Goal: Task Accomplishment & Management: Complete application form

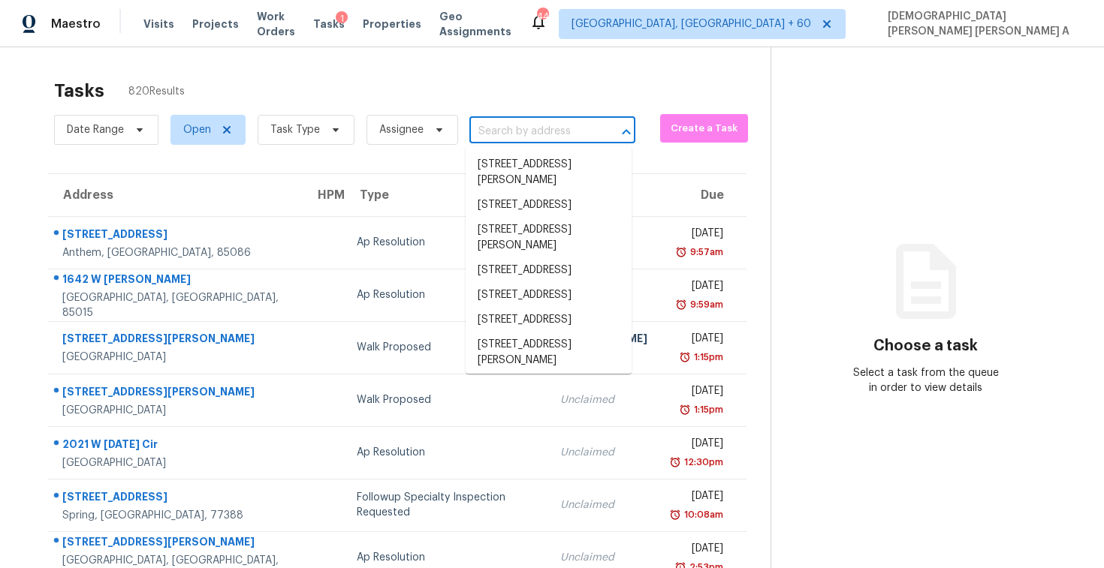
click at [520, 140] on input "text" at bounding box center [531, 131] width 124 height 23
paste input "4586 Duane Dr, Buford, GA, 30519"
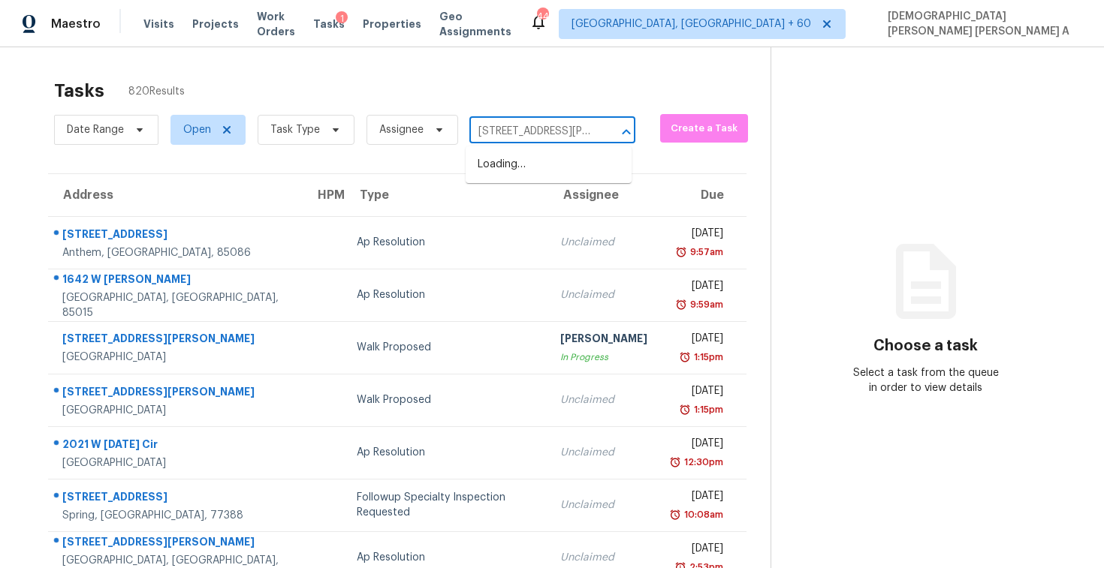
scroll to position [0, 53]
type input "4586 Duane Dr, Buford, GA, 30519"
click at [497, 88] on div "Tasks 820 Results" at bounding box center [412, 90] width 716 height 39
click at [146, 31] on span "Visits" at bounding box center [158, 24] width 31 height 15
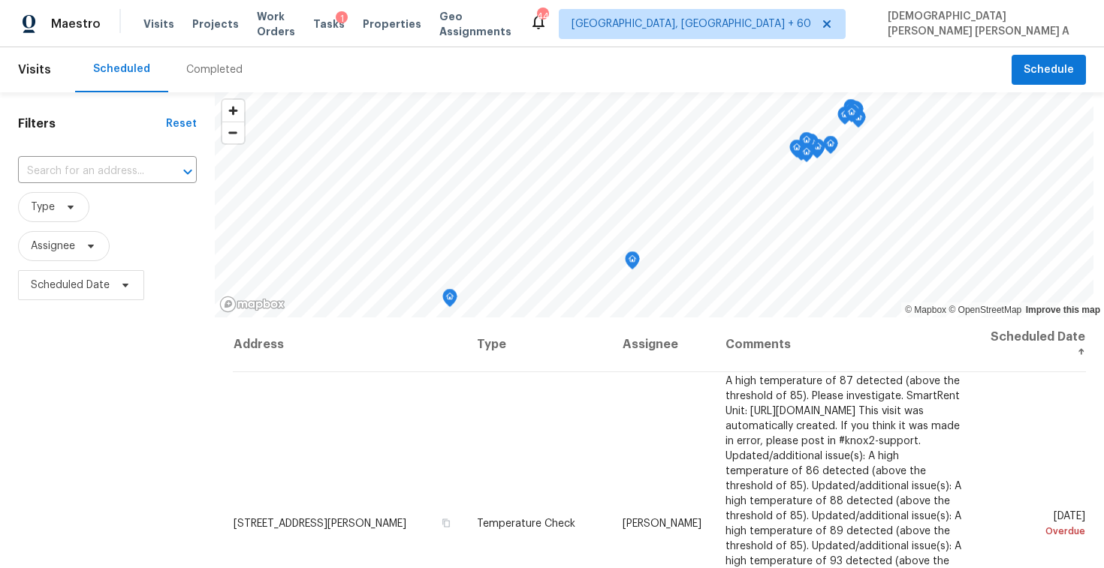
click at [209, 66] on div "Completed" at bounding box center [214, 69] width 56 height 15
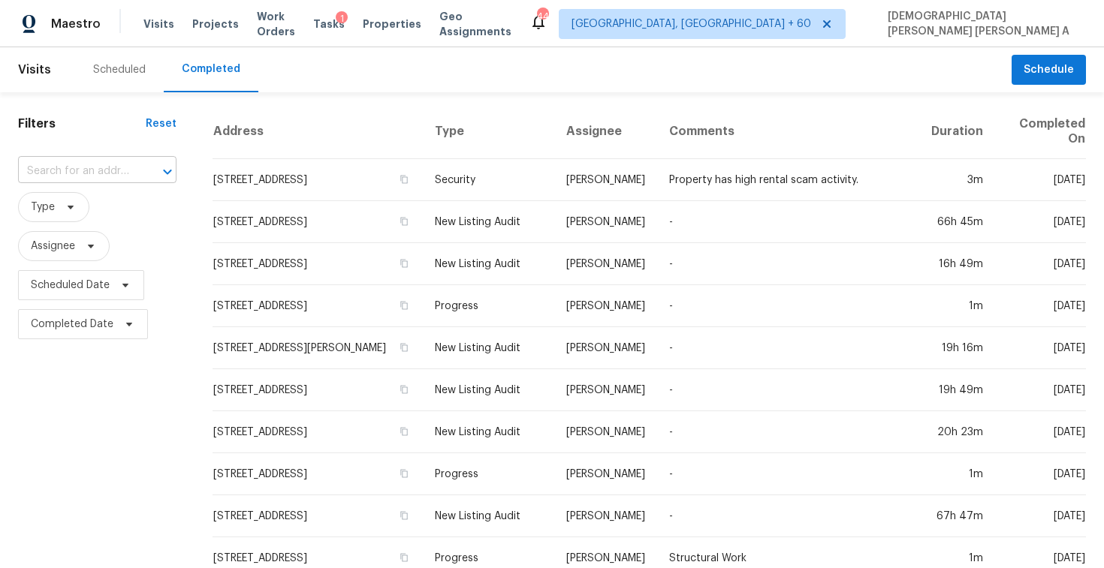
click at [99, 169] on input "text" at bounding box center [76, 171] width 116 height 23
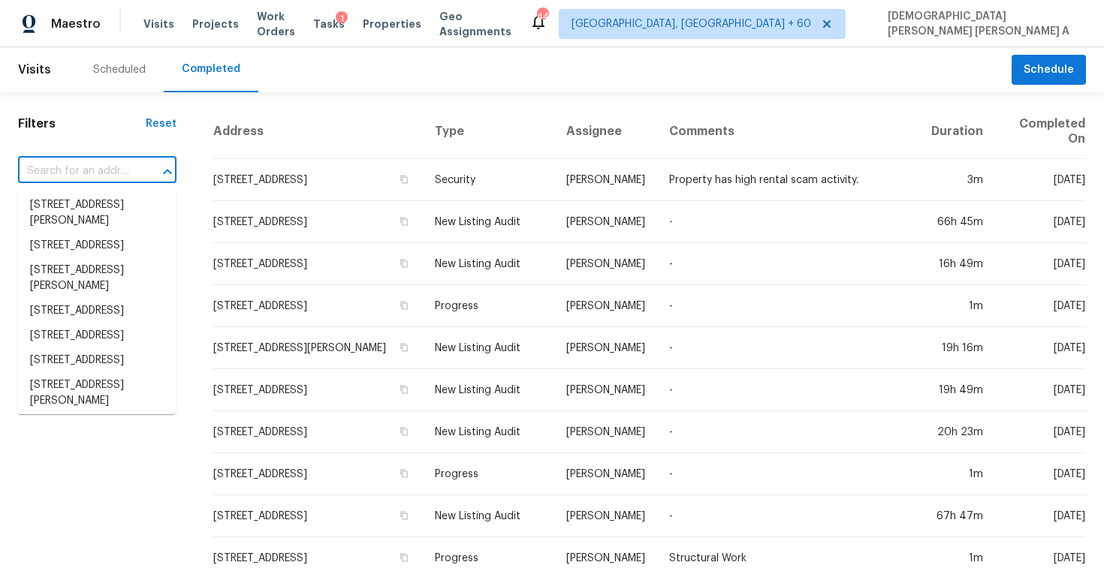
paste input "850 Cherrystone Loop, Buda, TX, 78610"
type input "850 Cherrystone Loop, Buda, TX, 78610"
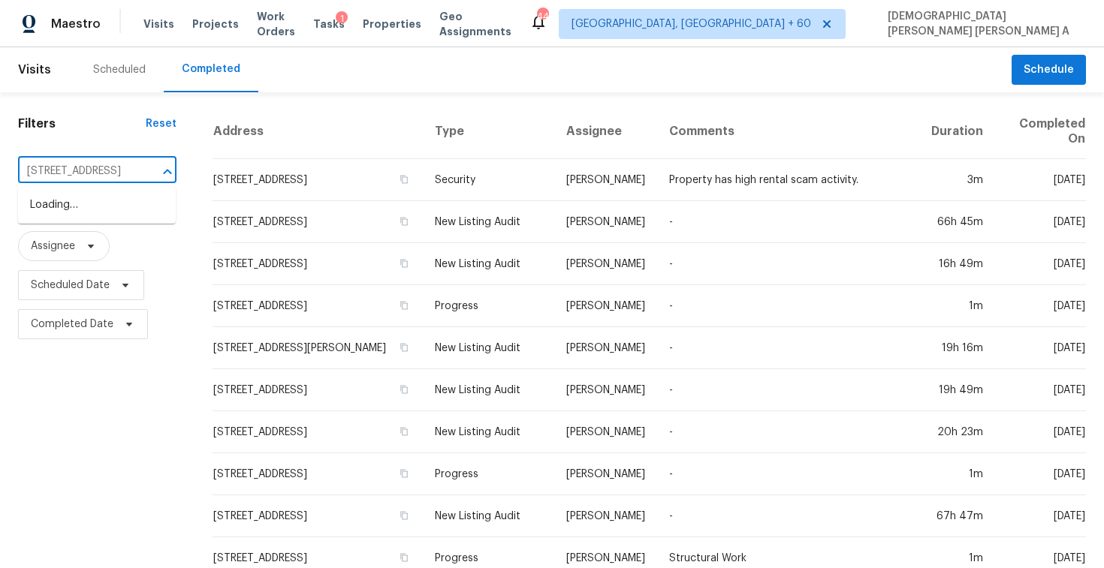
scroll to position [0, 89]
click at [101, 201] on li "850 Cherrystone Loop, Buda, TX 78610" at bounding box center [97, 205] width 158 height 25
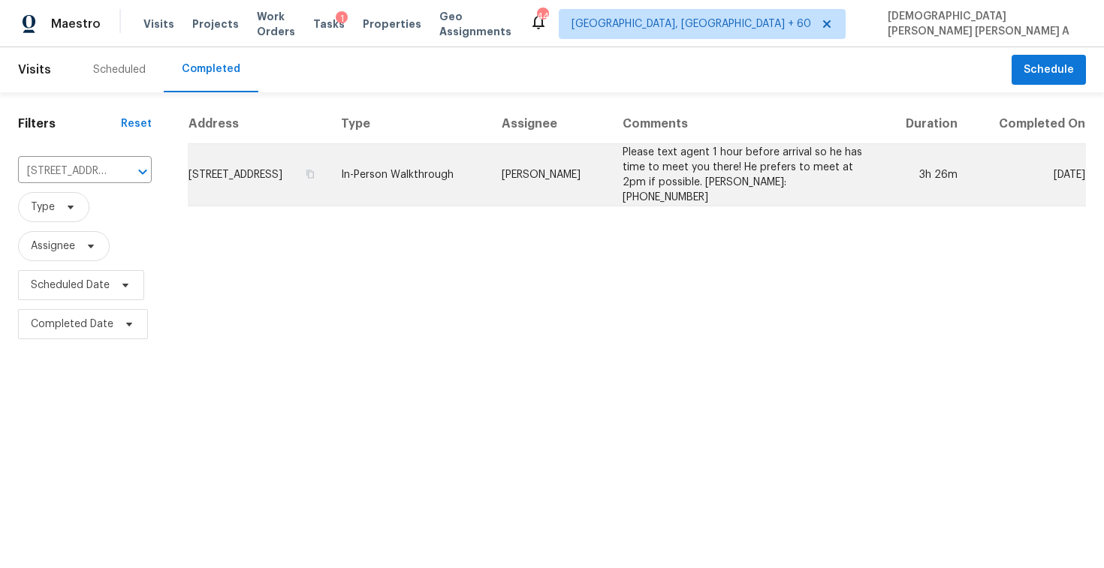
click at [555, 177] on td "Chris Fuentes" at bounding box center [550, 175] width 121 height 62
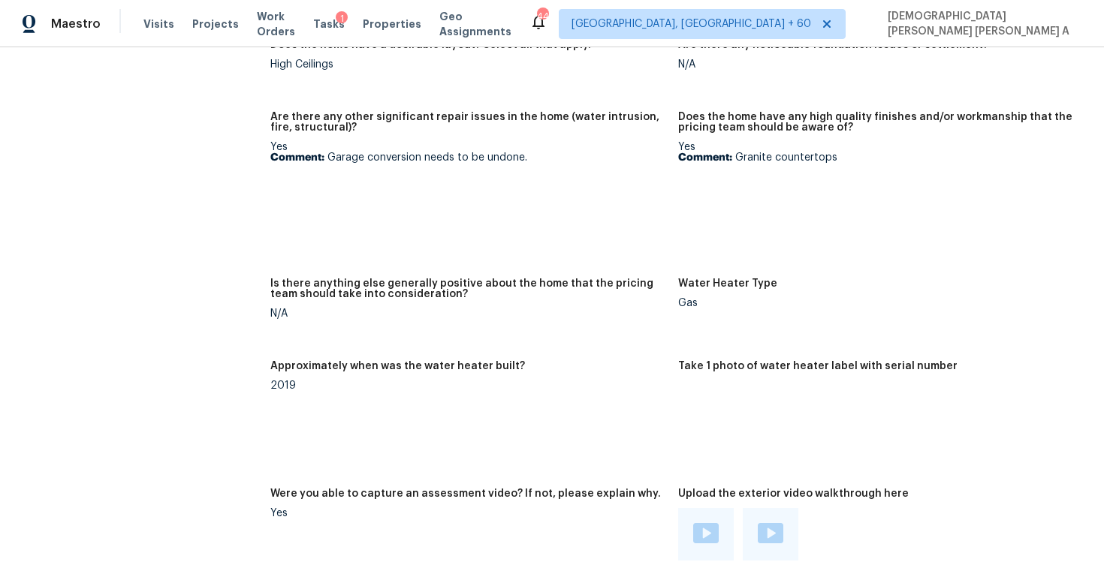
scroll to position [2966, 0]
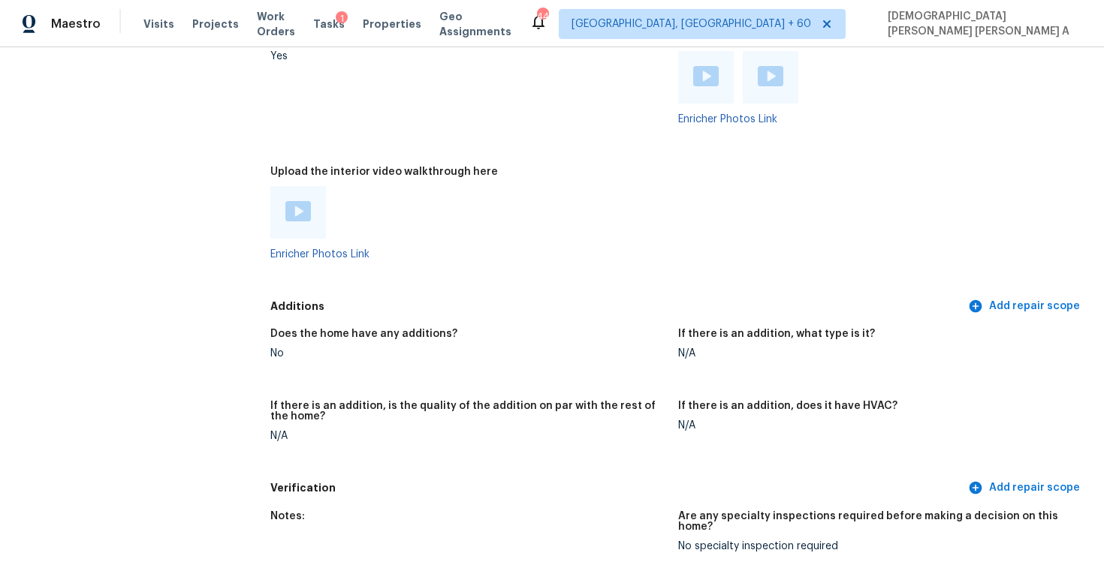
click at [288, 201] on img at bounding box center [298, 211] width 26 height 20
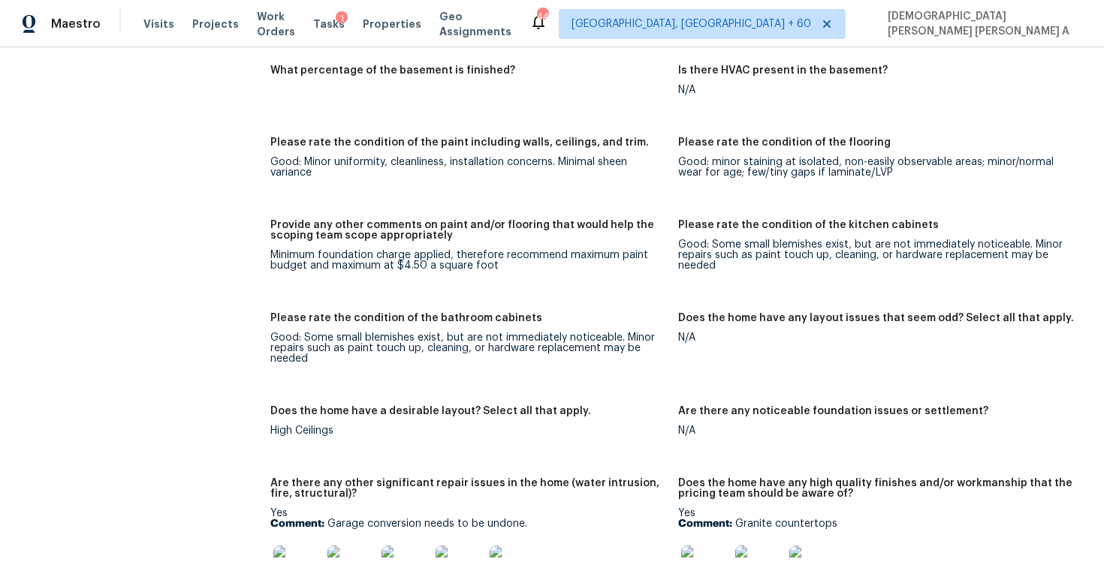
scroll to position [3266, 0]
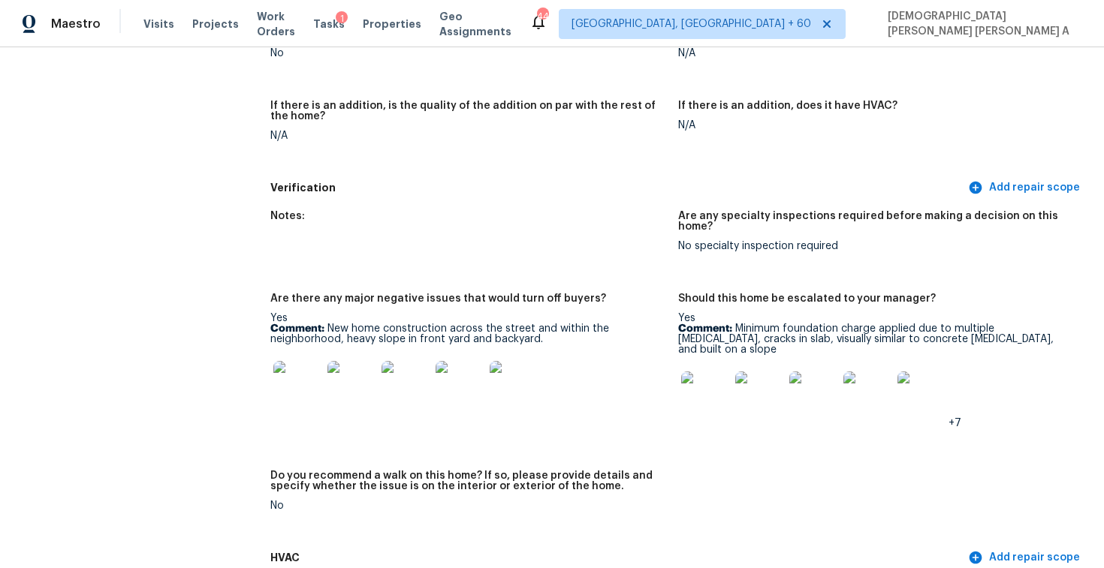
click at [690, 372] on img at bounding box center [705, 396] width 48 height 48
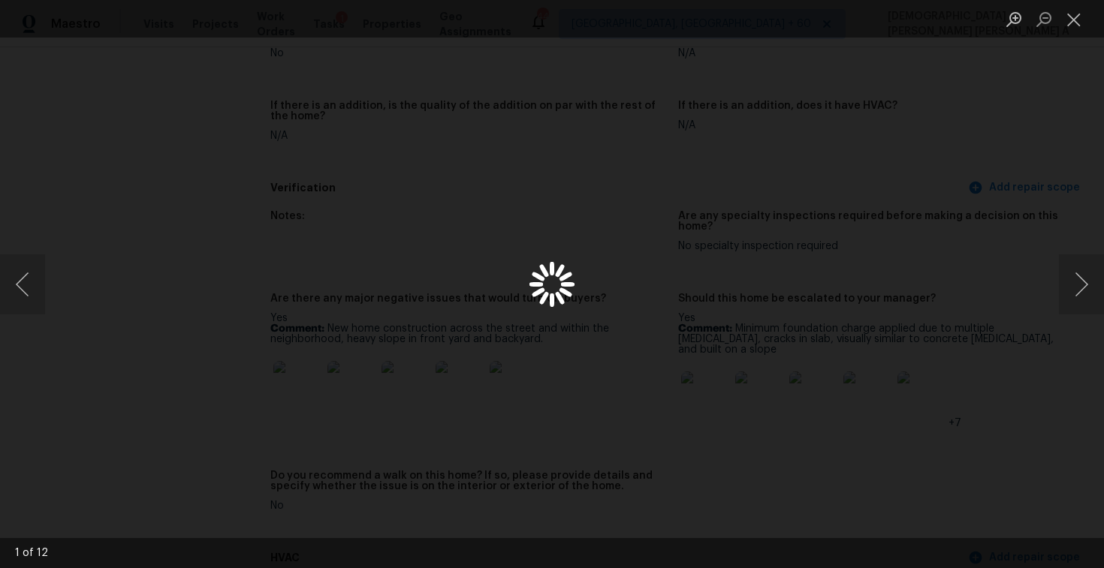
click at [690, 366] on div "Lightbox" at bounding box center [552, 284] width 1104 height 568
click at [1076, 20] on button "Close lightbox" at bounding box center [1074, 19] width 30 height 26
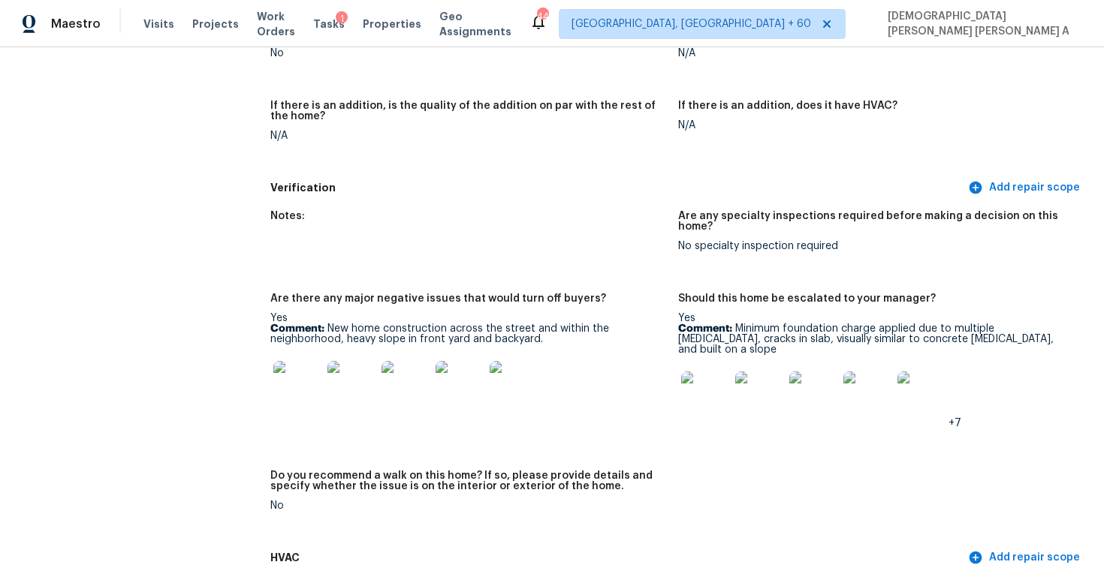
click at [911, 372] on img at bounding box center [921, 396] width 48 height 48
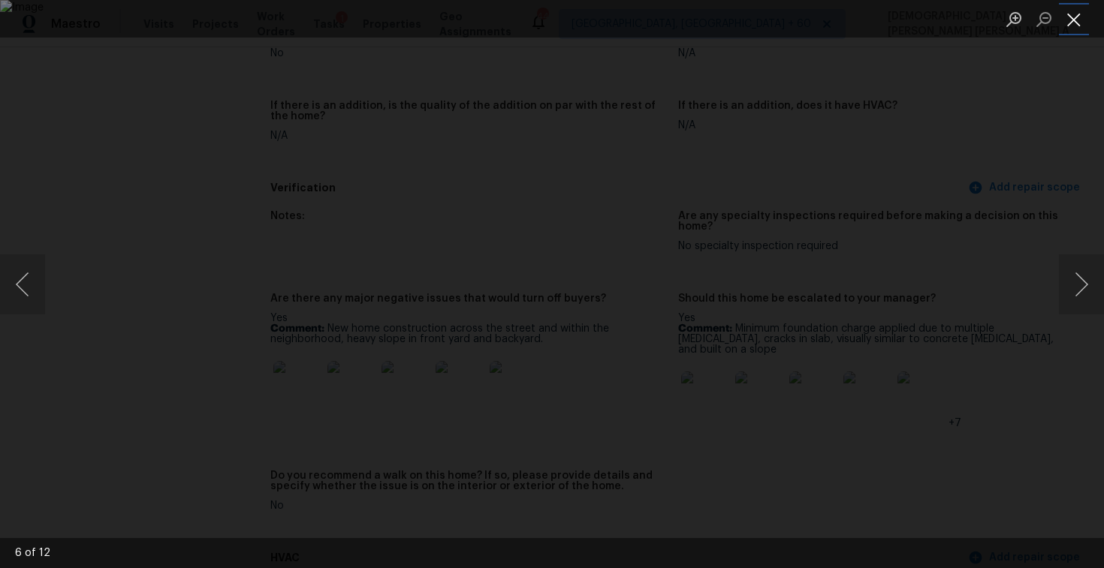
click at [1072, 22] on button "Close lightbox" at bounding box center [1074, 19] width 30 height 26
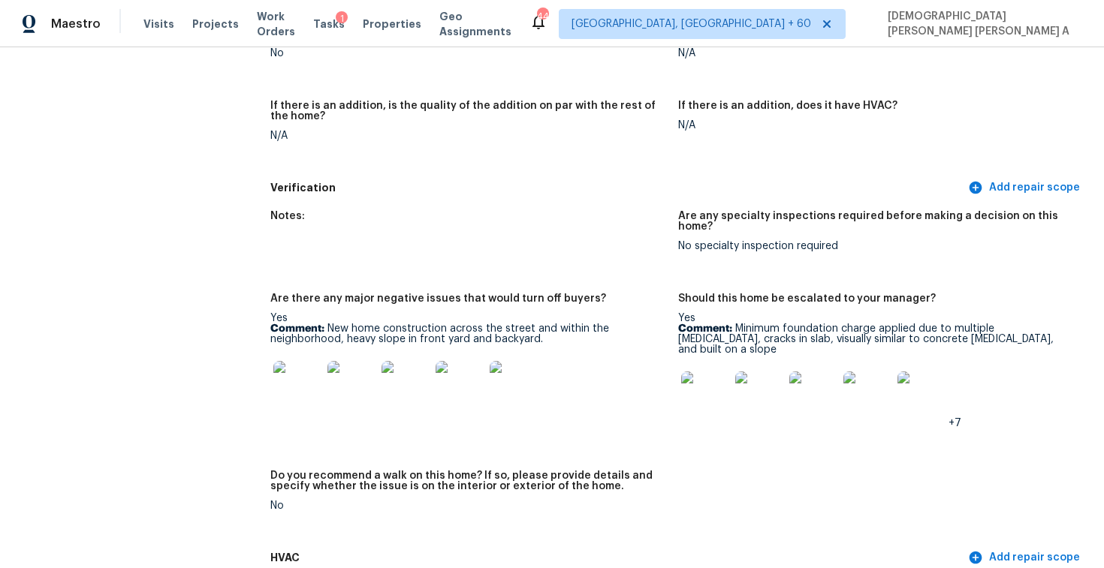
scroll to position [76, 0]
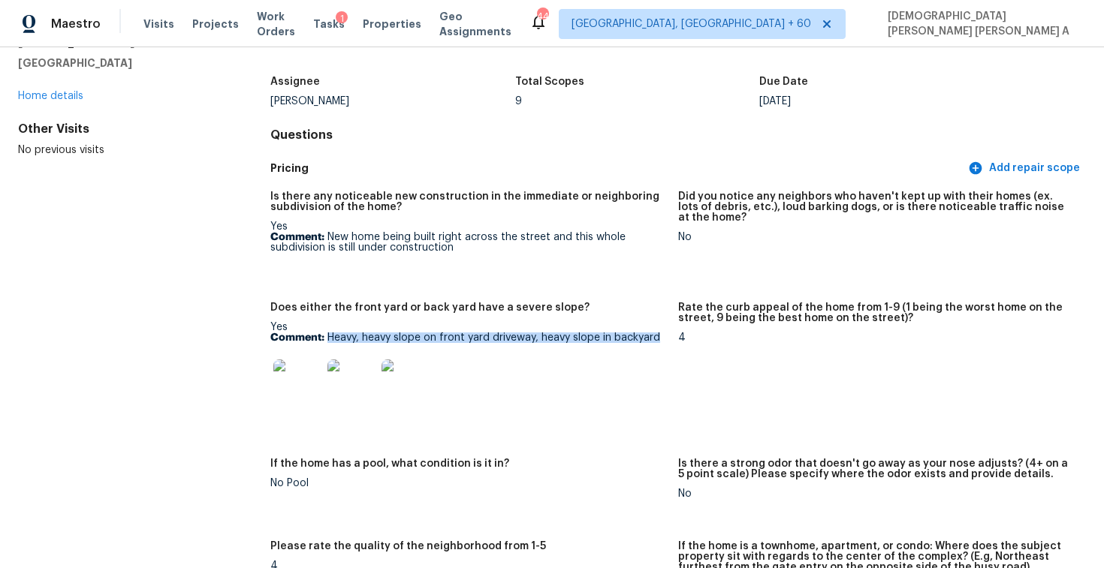
drag, startPoint x: 329, startPoint y: 339, endPoint x: 660, endPoint y: 342, distance: 331.1
click at [660, 342] on p "Comment: Heavy, heavy slope on front yard driveway, heavy slope in backyard" at bounding box center [468, 338] width 396 height 11
copy p "Heavy, heavy slope on front yard driveway, heavy slope in backyard"
click at [306, 382] on img at bounding box center [297, 384] width 48 height 48
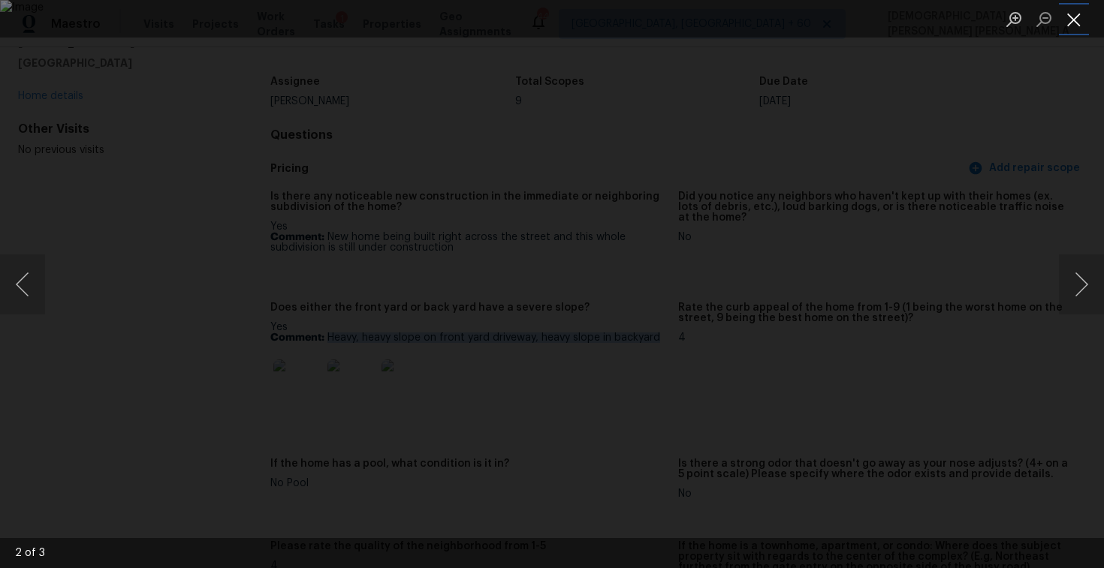
click at [1079, 7] on button "Close lightbox" at bounding box center [1074, 19] width 30 height 26
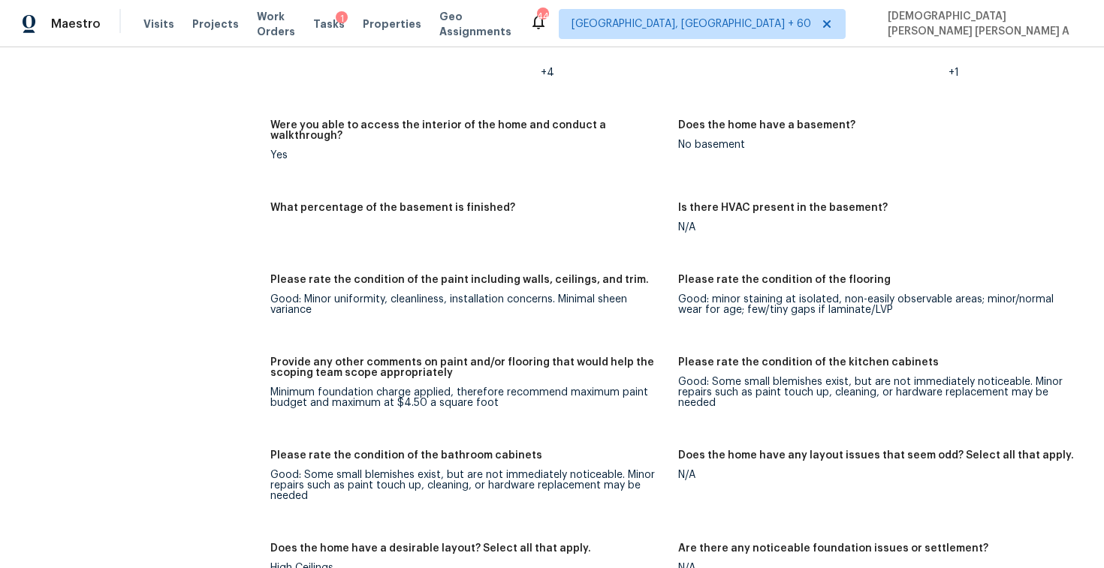
scroll to position [1689, 0]
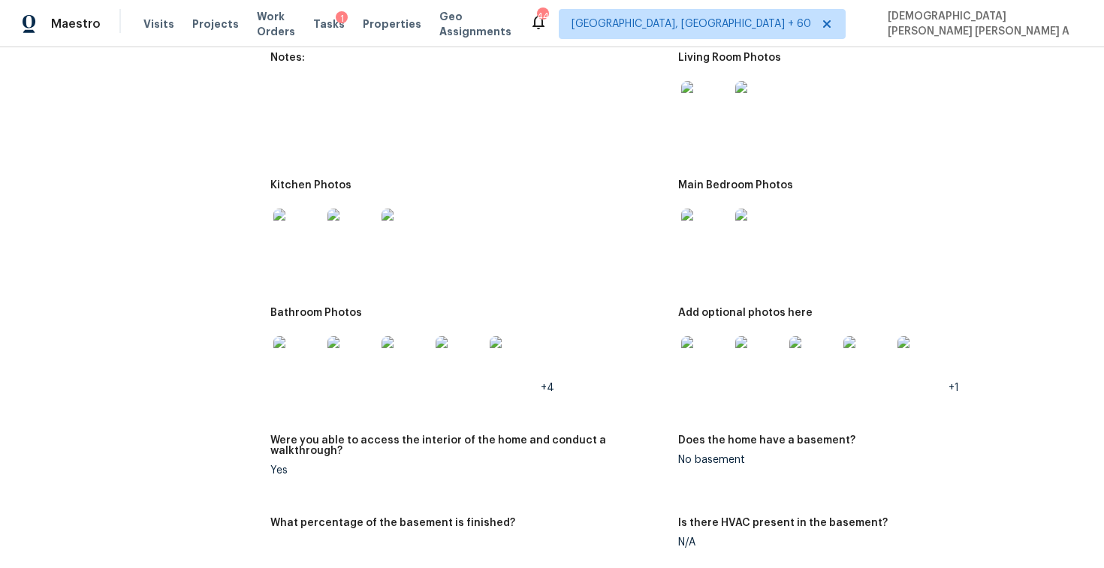
click at [698, 106] on img at bounding box center [705, 105] width 48 height 48
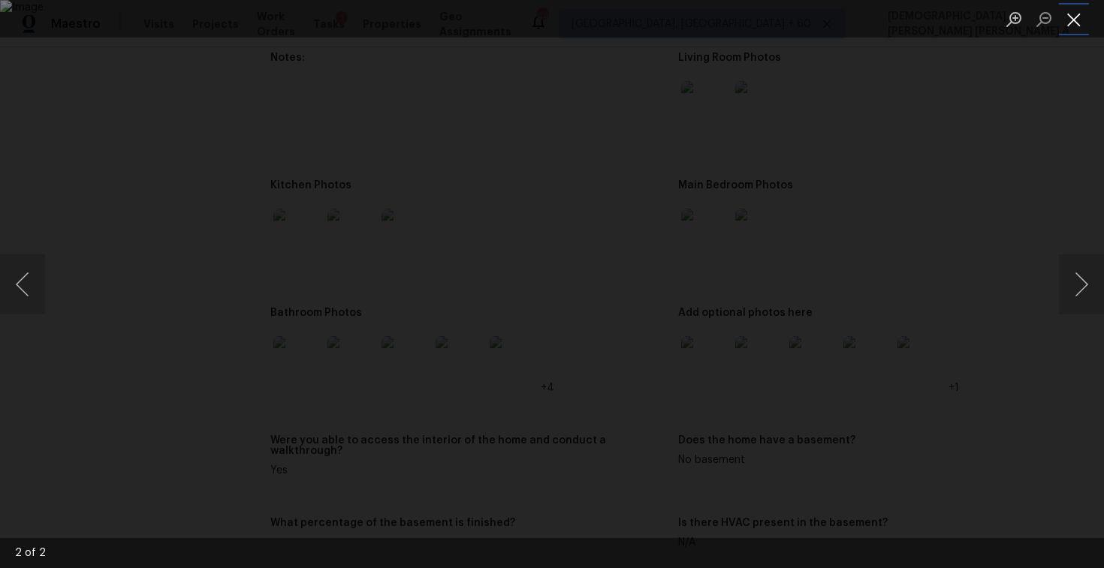
click at [1067, 25] on button "Close lightbox" at bounding box center [1074, 19] width 30 height 26
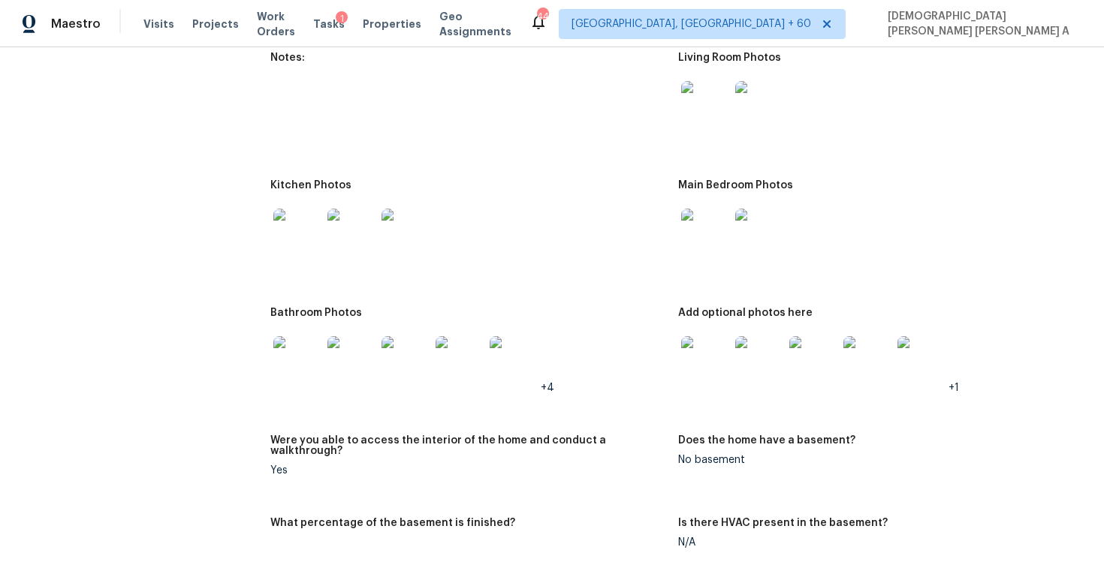
click at [702, 239] on img at bounding box center [705, 233] width 48 height 48
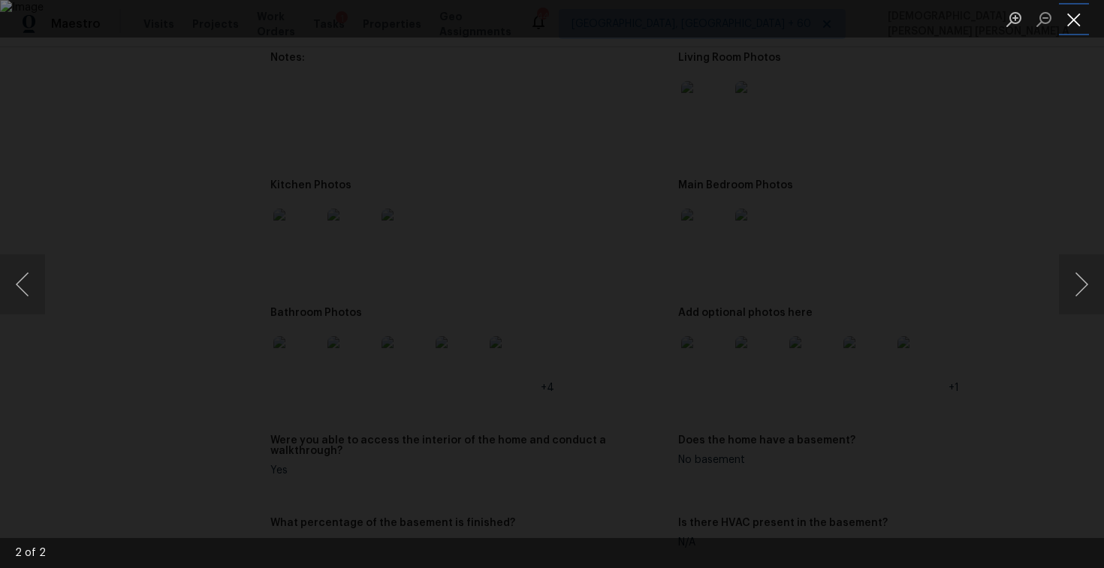
click at [1076, 11] on button "Close lightbox" at bounding box center [1074, 19] width 30 height 26
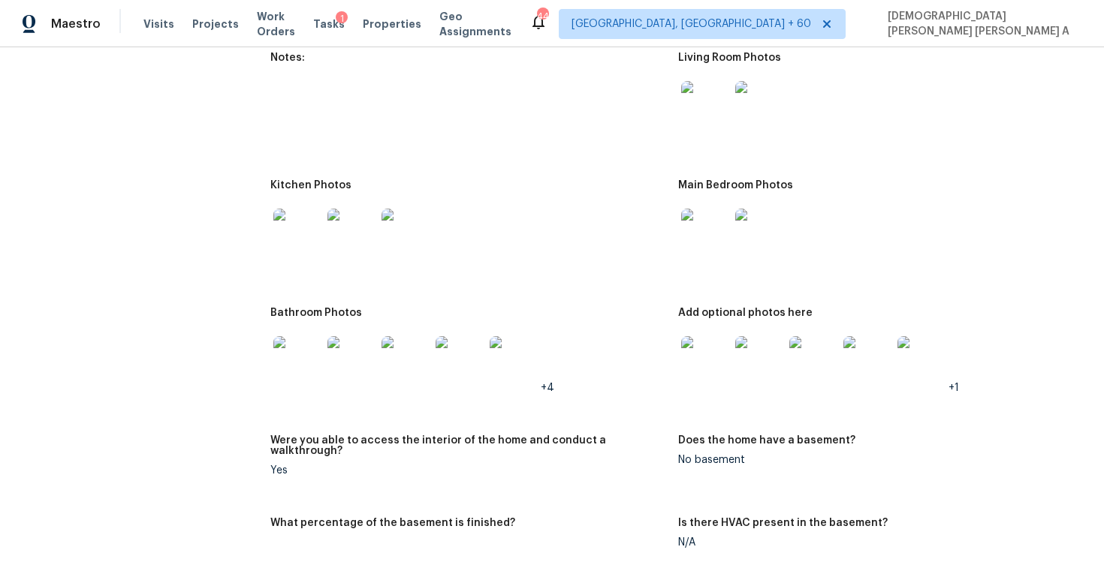
scroll to position [2026, 0]
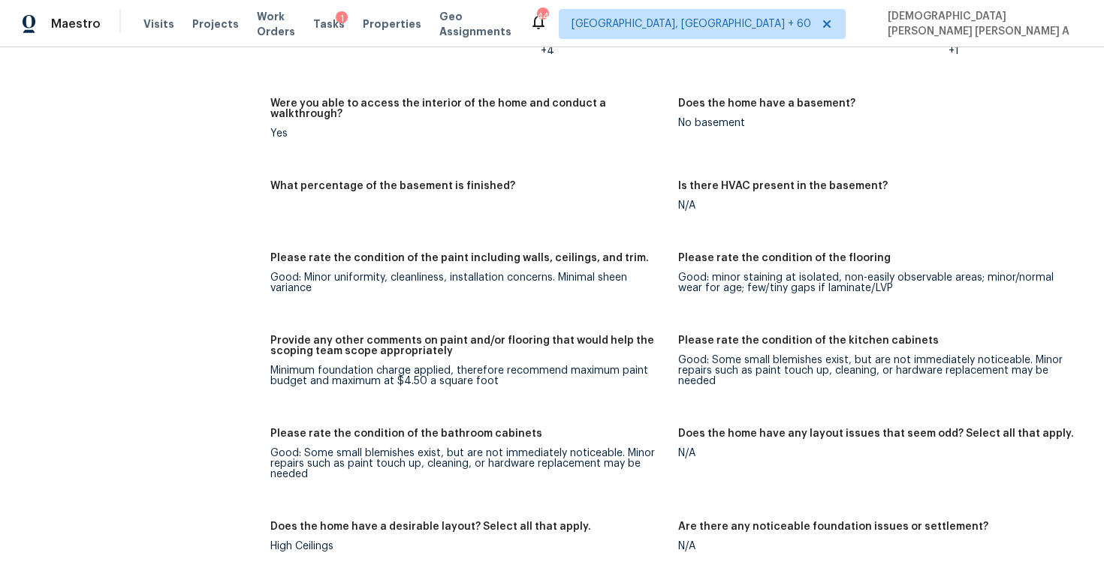
click at [452, 366] on div "Minimum foundation charge applied, therefore recommend maximum paint budget and…" at bounding box center [468, 376] width 396 height 21
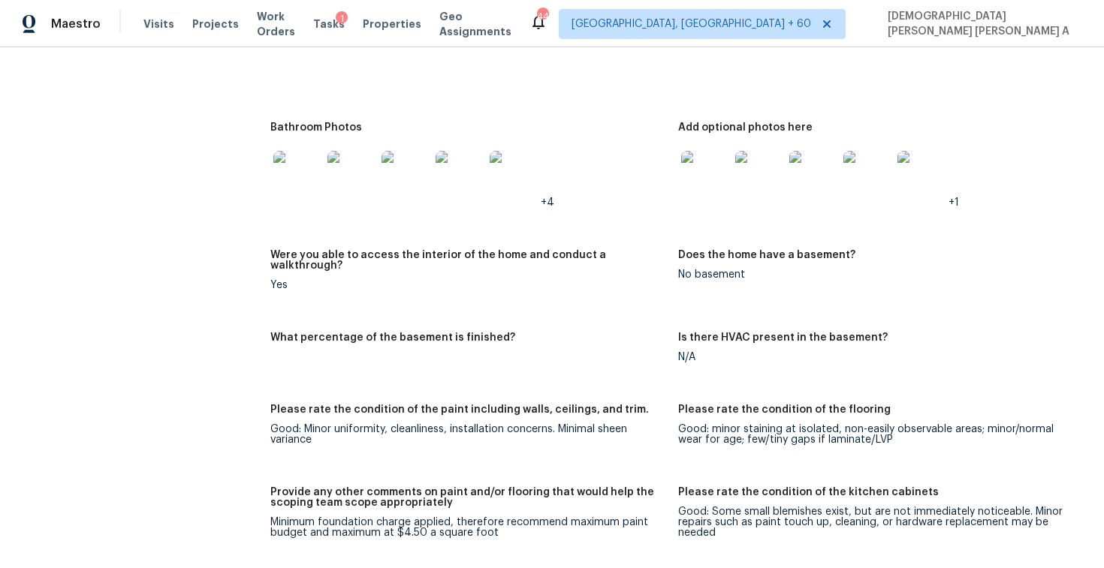
scroll to position [2050, 0]
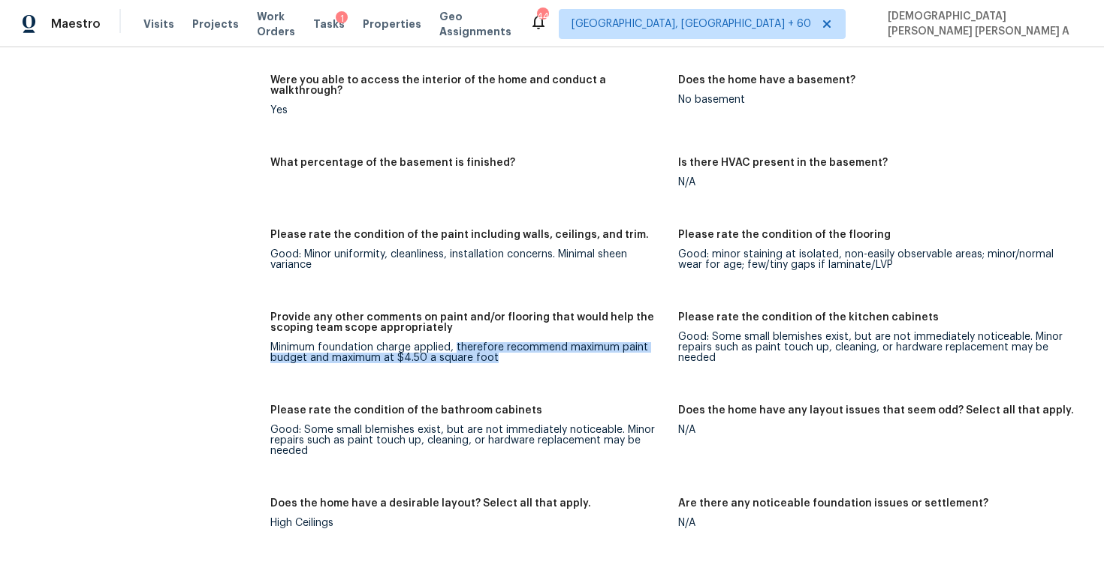
drag, startPoint x: 456, startPoint y: 336, endPoint x: 649, endPoint y: 342, distance: 193.0
click at [649, 342] on div "Minimum foundation charge applied, therefore recommend maximum paint budget and…" at bounding box center [468, 352] width 396 height 21
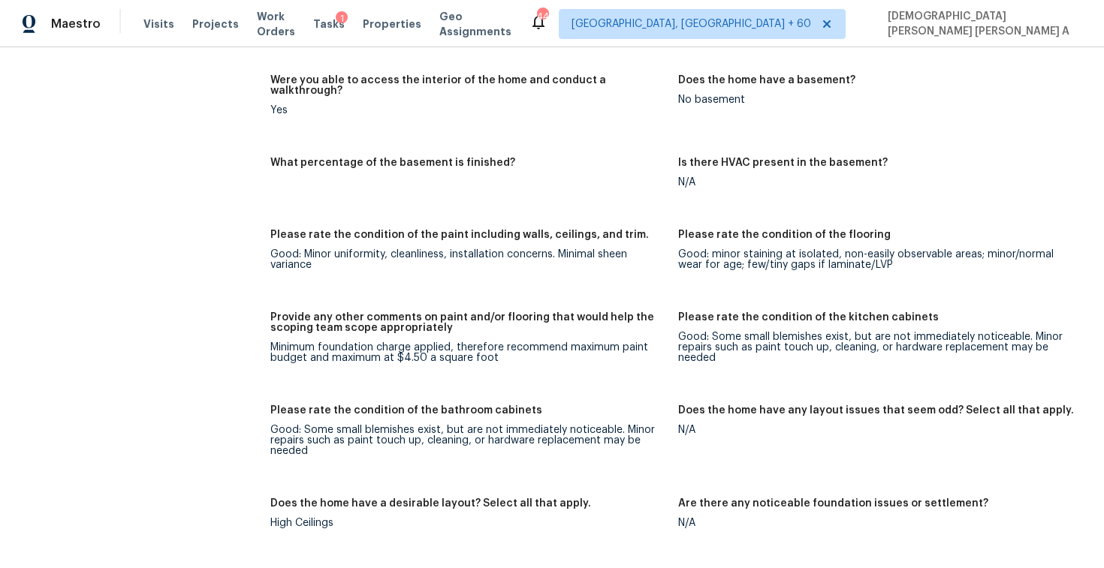
click at [372, 360] on figure "Provide any other comments on paint and/or flooring that would help the scoping…" at bounding box center [474, 349] width 408 height 75
drag, startPoint x: 566, startPoint y: 339, endPoint x: 583, endPoint y: 340, distance: 17.3
click at [583, 342] on div "Minimum foundation charge applied, therefore recommend maximum paint budget and…" at bounding box center [468, 352] width 396 height 21
drag, startPoint x: 330, startPoint y: 350, endPoint x: 491, endPoint y: 345, distance: 160.8
click at [491, 345] on div "Minimum foundation charge applied, therefore recommend maximum paint budget and…" at bounding box center [468, 352] width 396 height 21
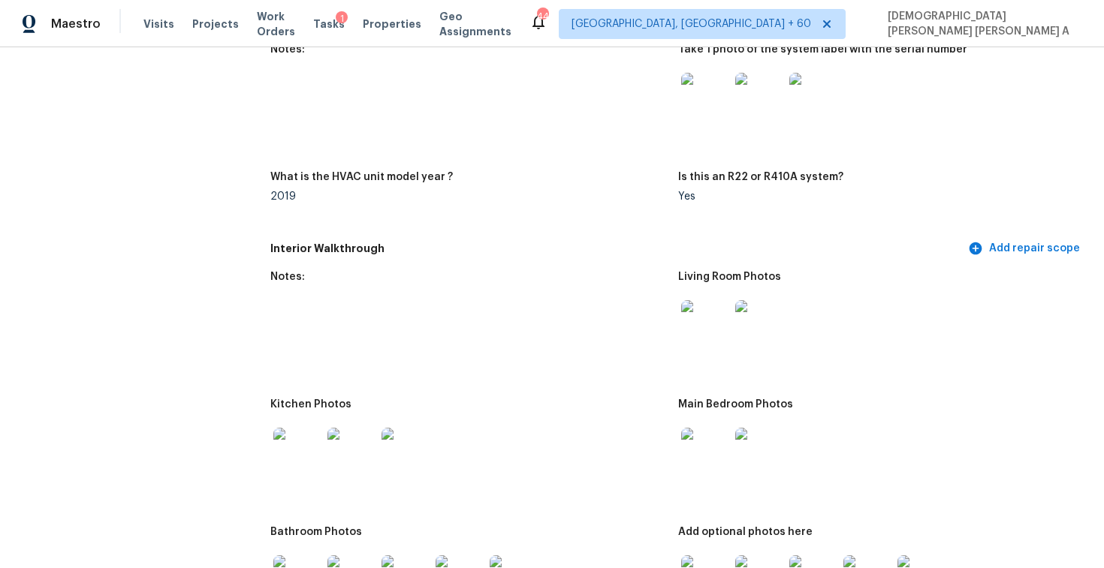
scroll to position [1641, 0]
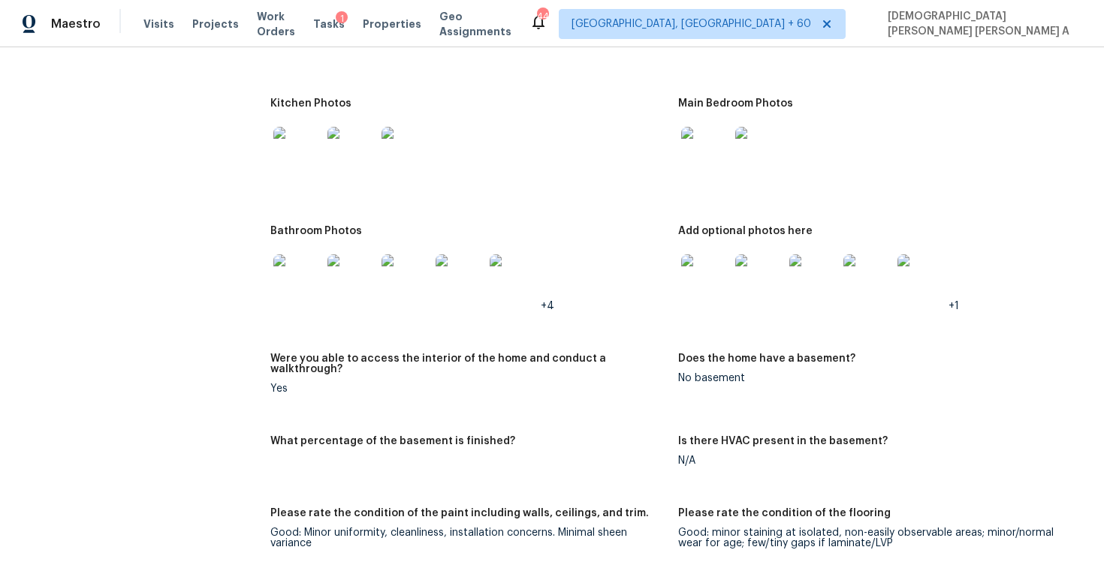
scroll to position [1619, 0]
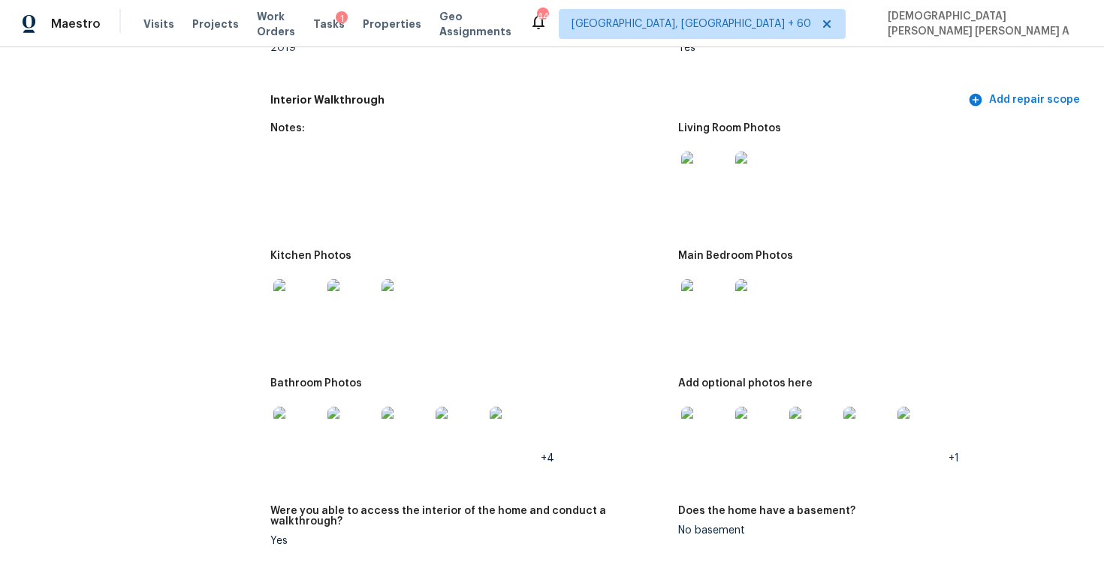
click at [311, 423] on img at bounding box center [297, 431] width 48 height 48
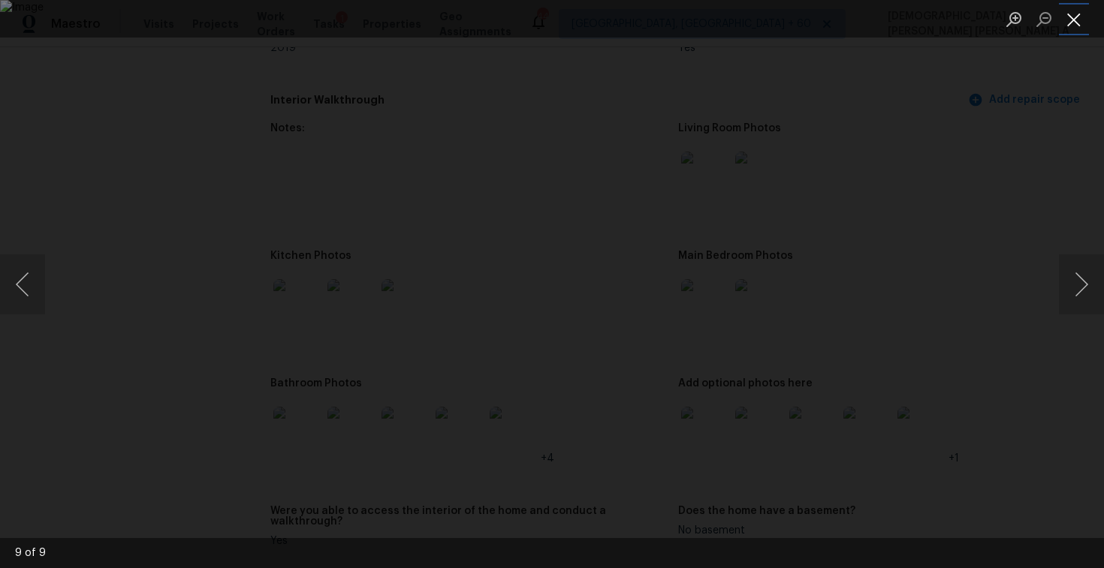
click at [1073, 16] on button "Close lightbox" at bounding box center [1074, 19] width 30 height 26
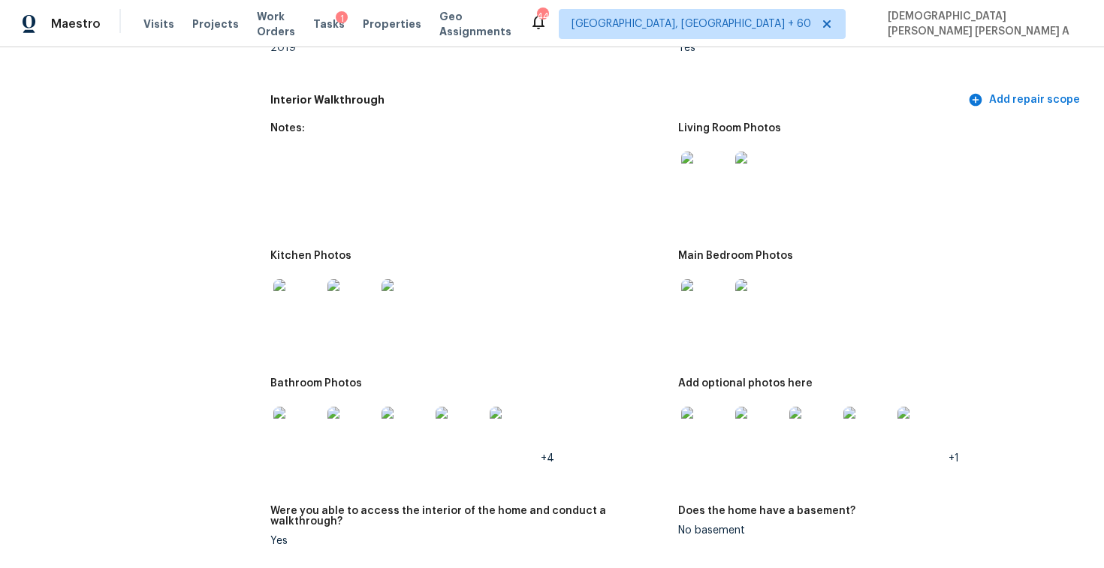
click at [312, 313] on img at bounding box center [297, 303] width 48 height 48
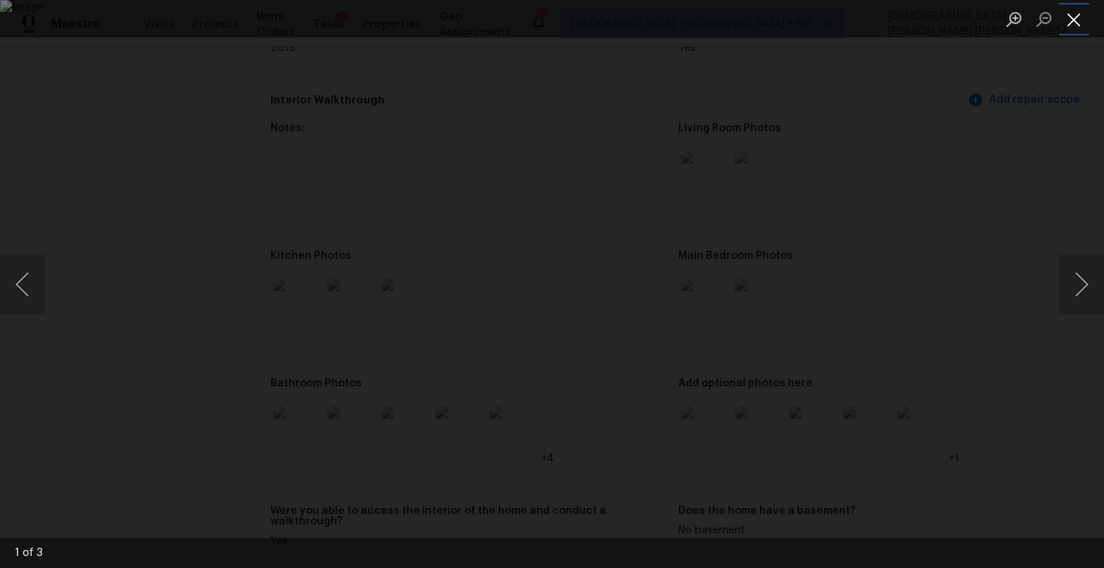
click at [1081, 22] on button "Close lightbox" at bounding box center [1074, 19] width 30 height 26
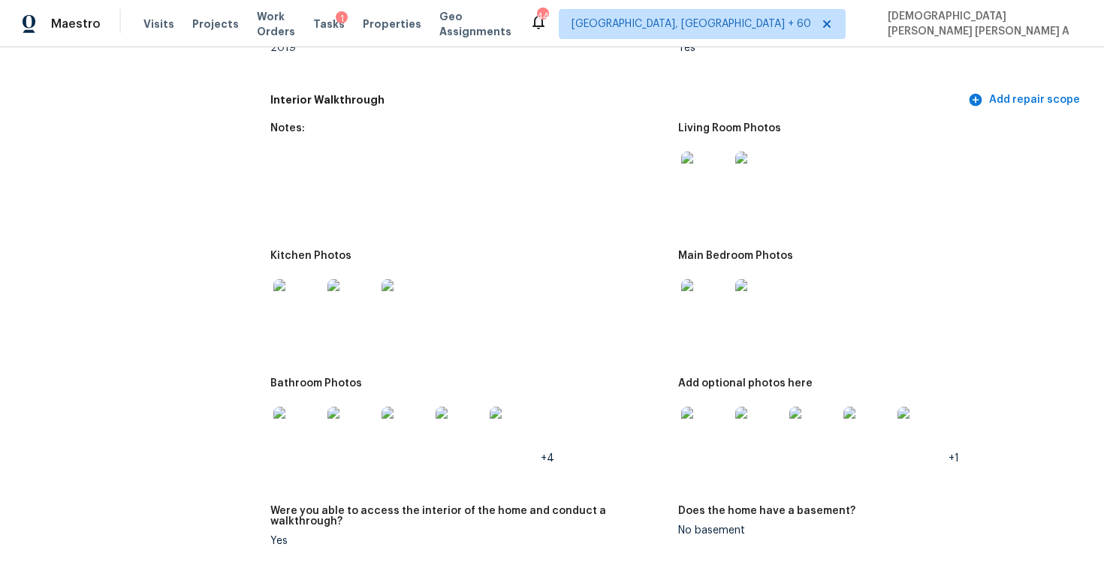
click at [721, 435] on img at bounding box center [705, 431] width 48 height 48
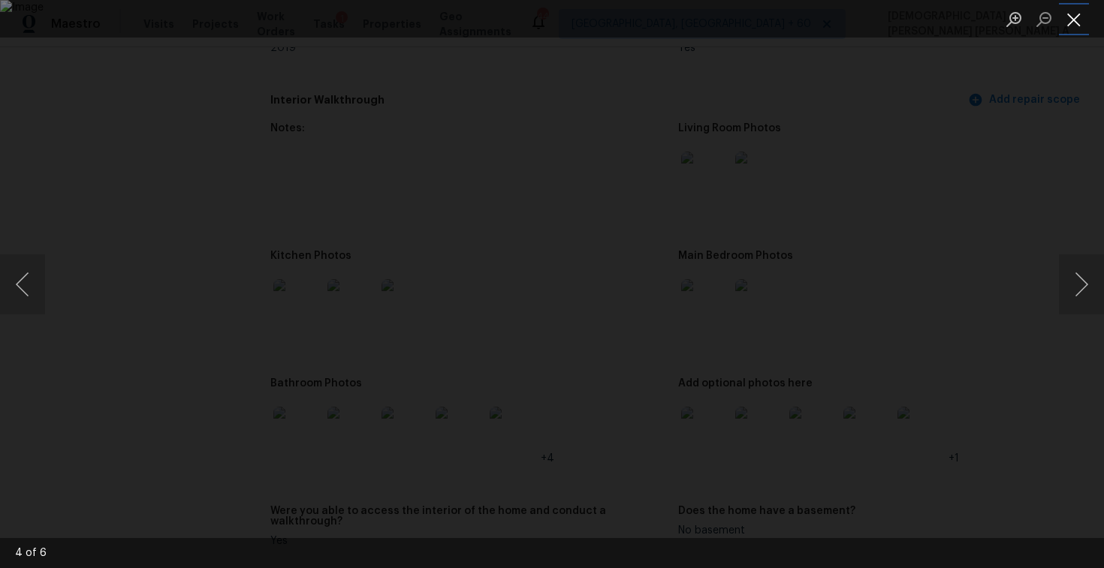
click at [1076, 21] on button "Close lightbox" at bounding box center [1074, 19] width 30 height 26
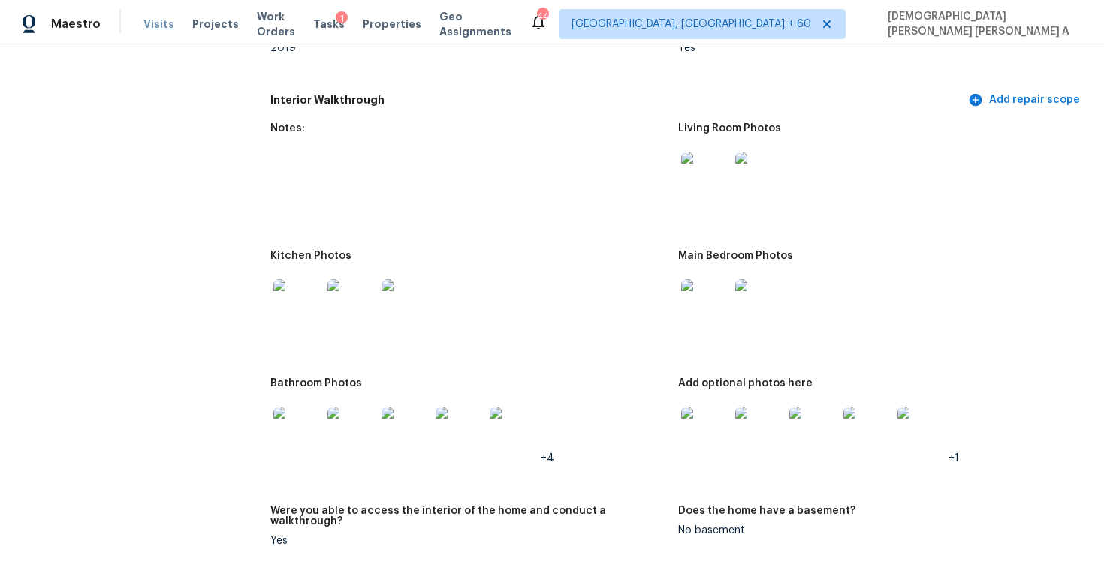
click at [153, 23] on span "Visits" at bounding box center [158, 24] width 31 height 15
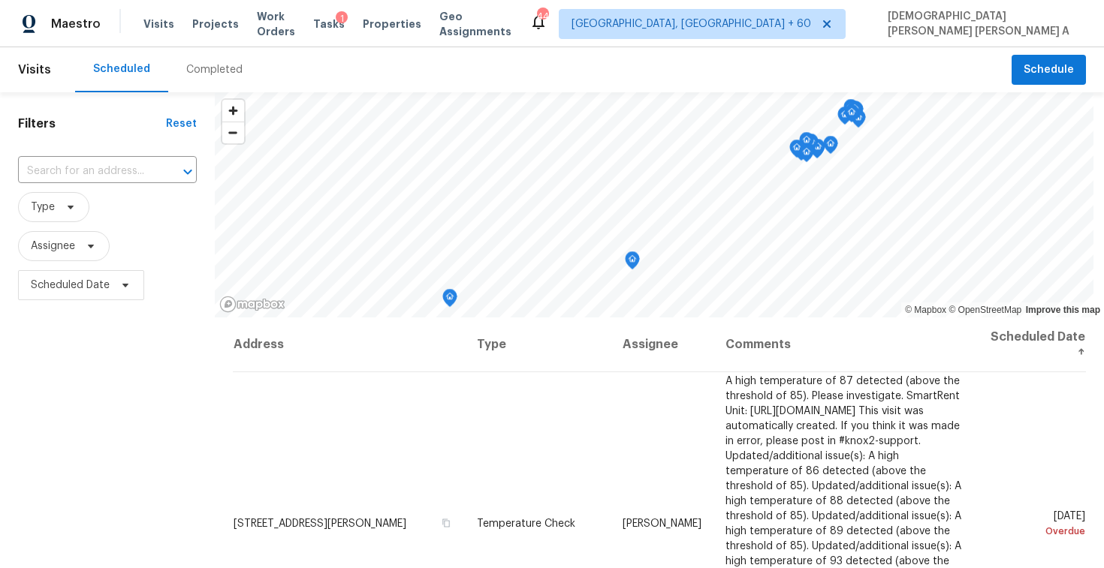
click at [218, 78] on div "Completed" at bounding box center [214, 69] width 92 height 45
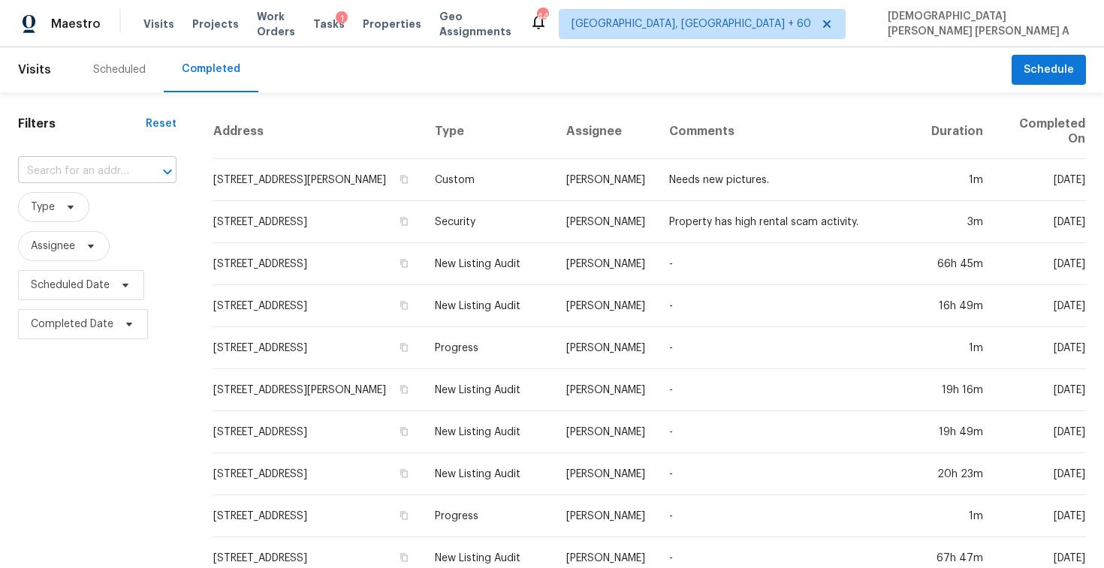
click at [124, 172] on input "text" at bounding box center [76, 171] width 116 height 23
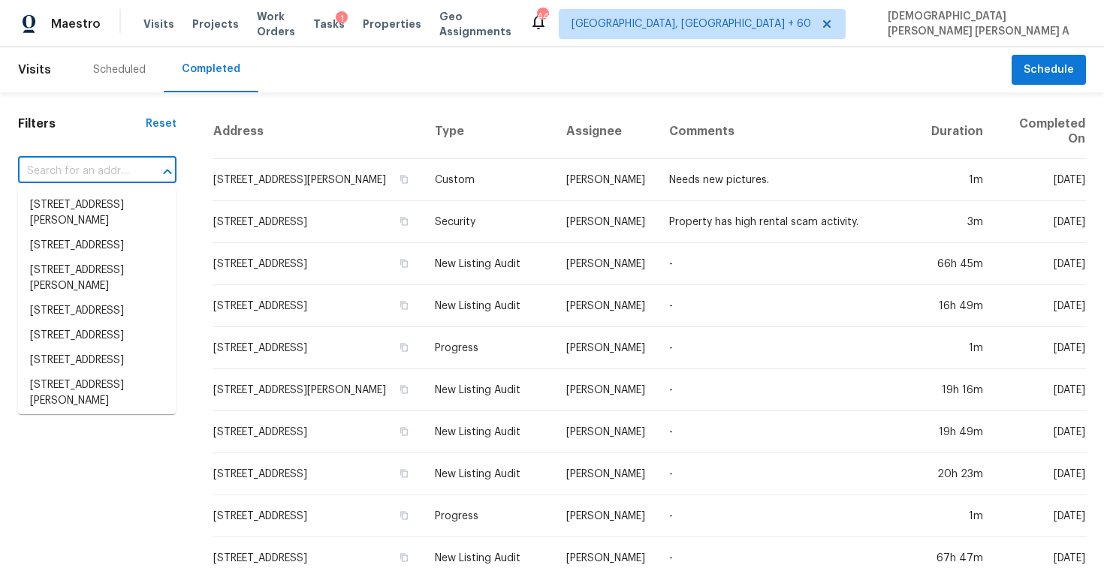
paste input "17 Hidalgo St, Lake Oswego, OR, 97035"
type input "17 Hidalgo St, Lake Oswego, OR, 97035"
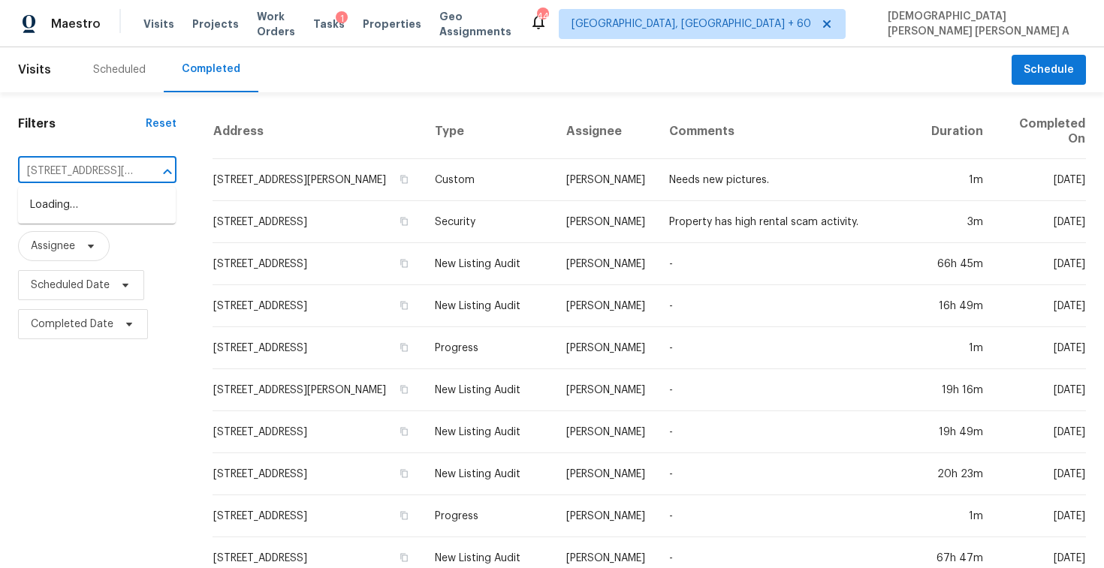
scroll to position [0, 86]
click at [113, 216] on li "17 Hidalgo St, Lake Oswego, OR 97035" at bounding box center [97, 213] width 158 height 41
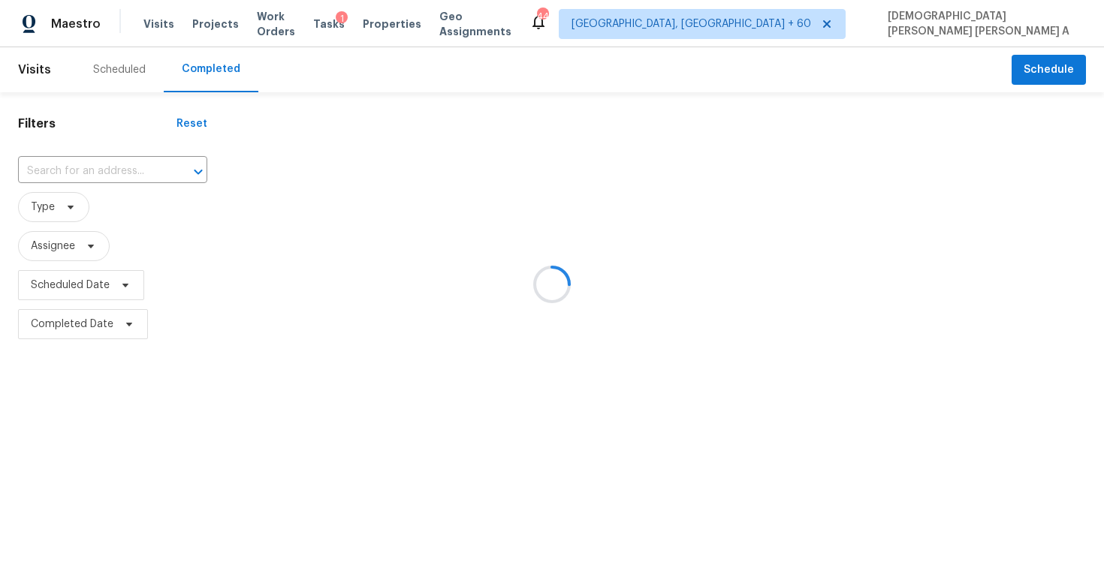
type input "17 Hidalgo St, Lake Oswego, OR 97035"
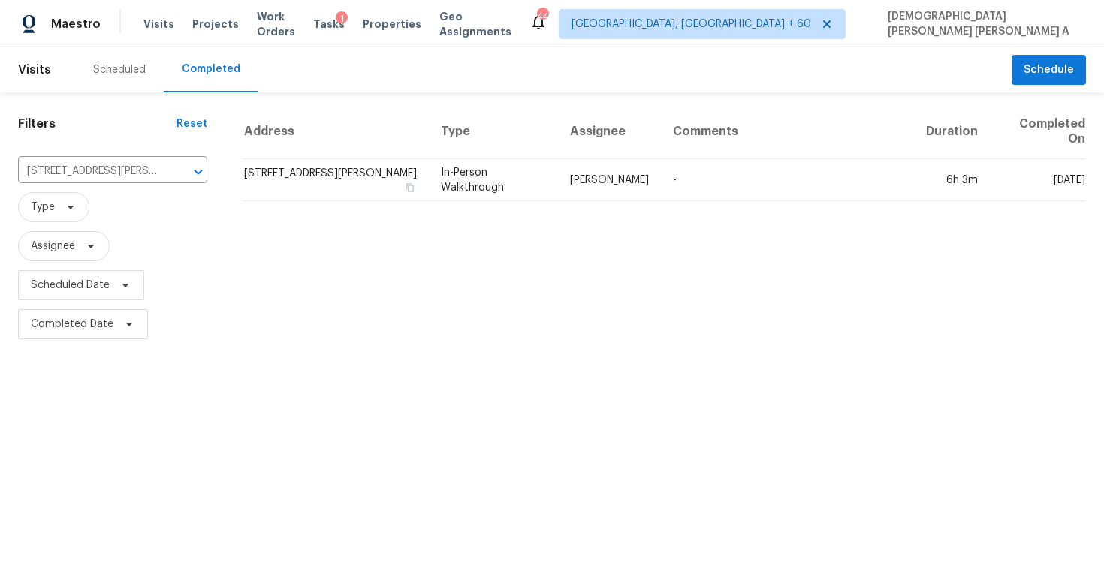
click at [539, 189] on td "In-Person Walkthrough" at bounding box center [493, 180] width 129 height 42
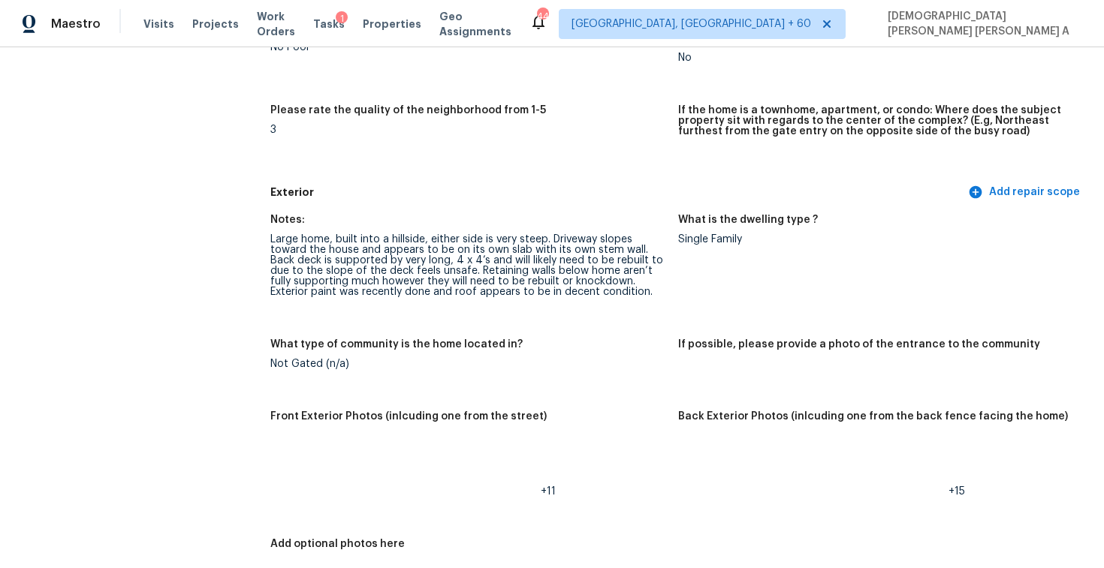
scroll to position [336, 0]
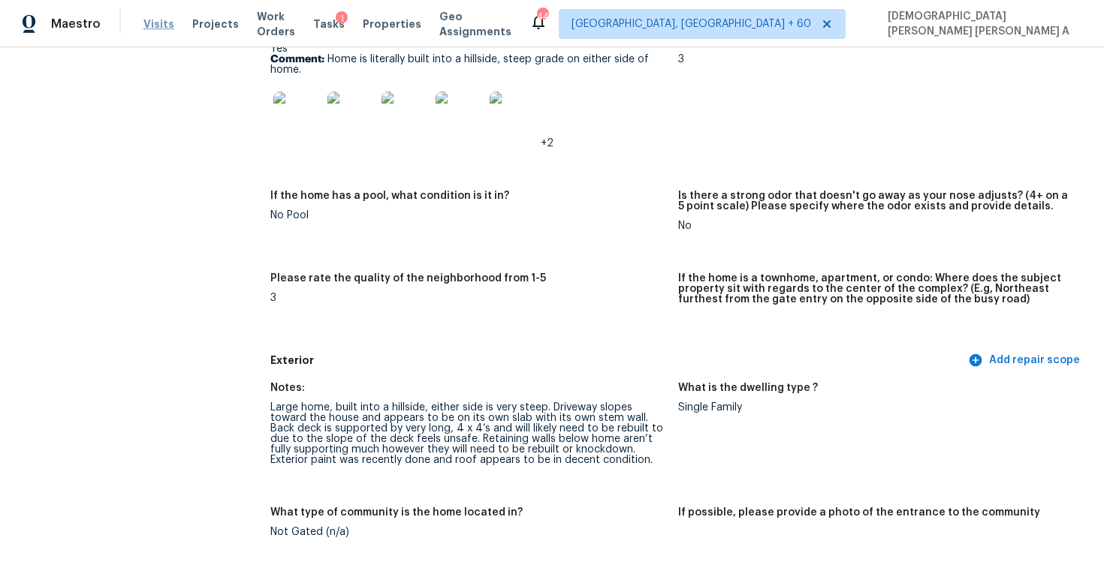
click at [154, 20] on span "Visits" at bounding box center [158, 24] width 31 height 15
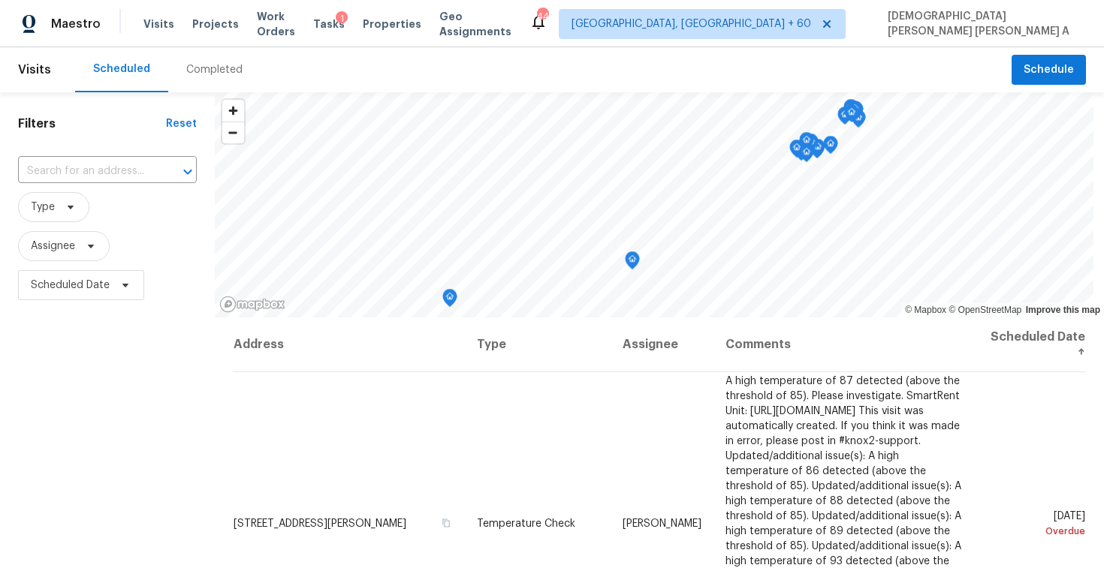
click at [212, 71] on div "Completed" at bounding box center [214, 69] width 56 height 15
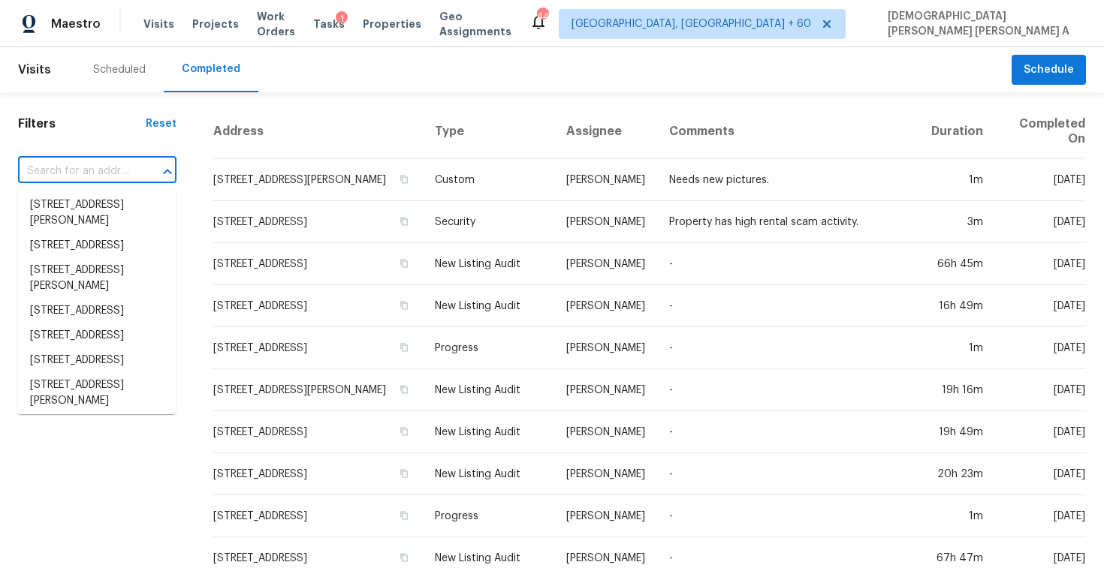
click at [88, 172] on input "text" at bounding box center [76, 171] width 116 height 23
paste input "5 Skyland Dr, Greenville, SC, 29607"
type input "5 Skyland Dr, Greenville, SC, 29607"
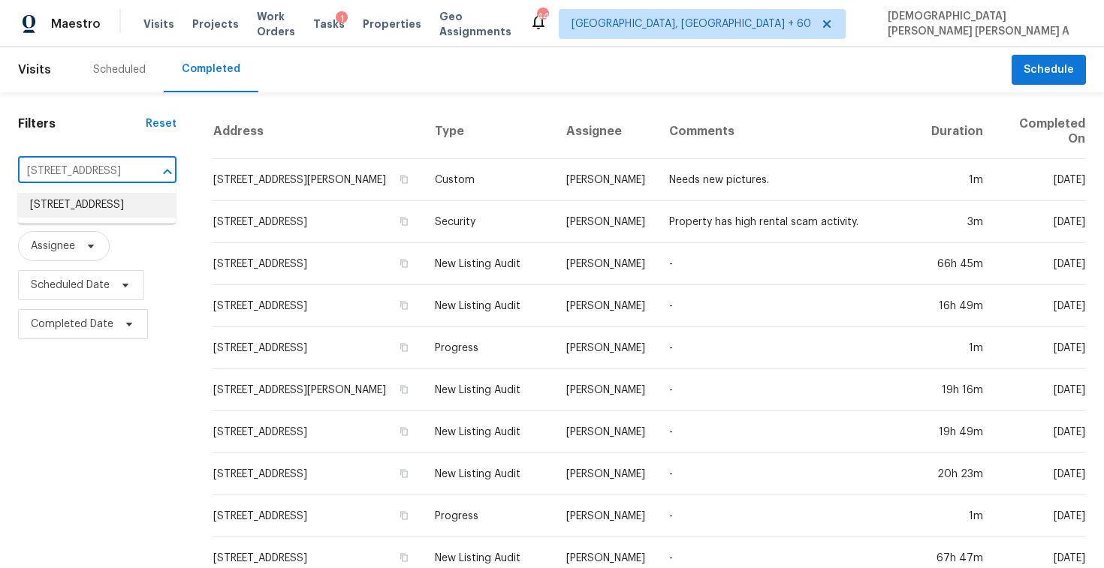
click at [116, 217] on li "5 Skyland Dr, Greenville, SC 29607" at bounding box center [97, 205] width 158 height 25
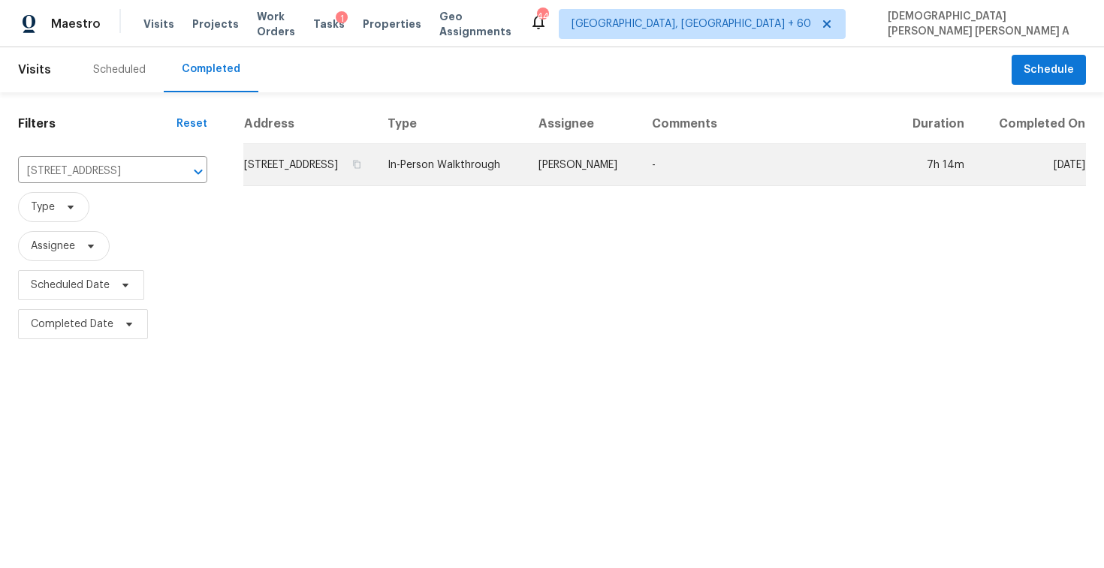
click at [620, 186] on td "William Bynum" at bounding box center [582, 165] width 113 height 42
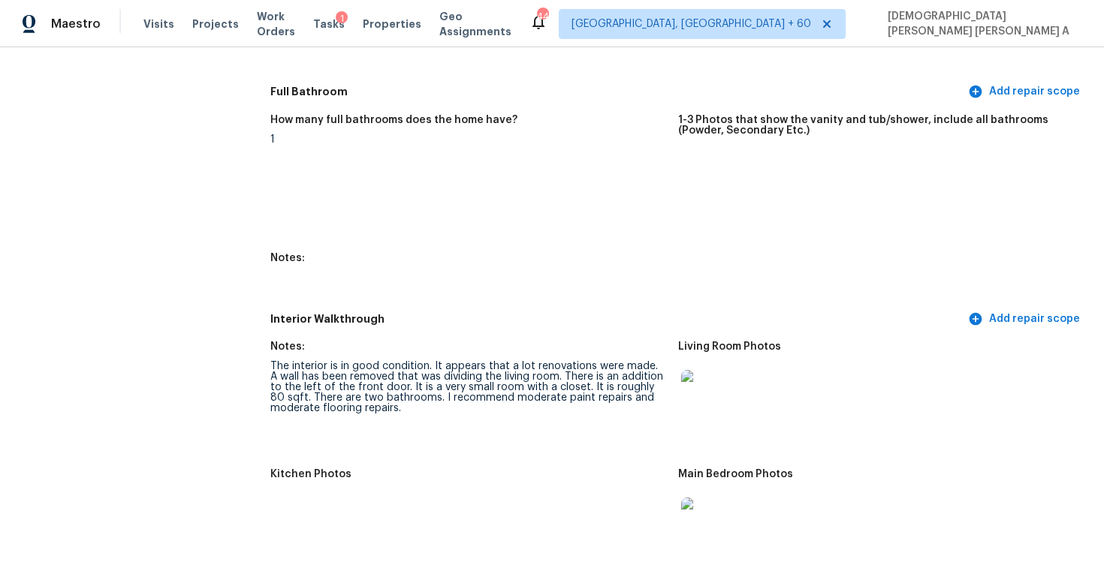
scroll to position [1942, 0]
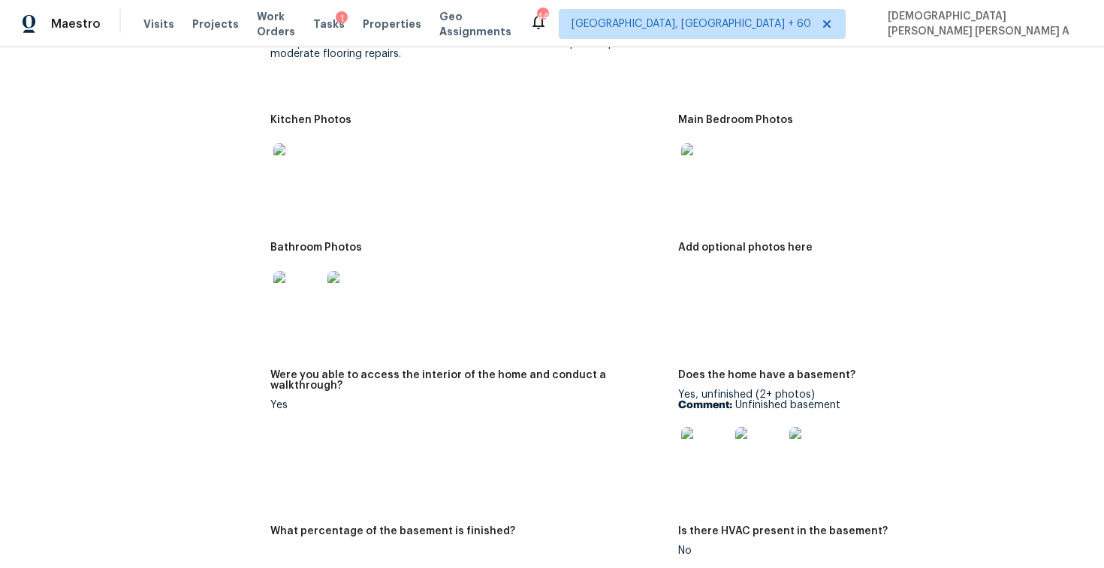
click at [705, 438] on img at bounding box center [705, 451] width 48 height 48
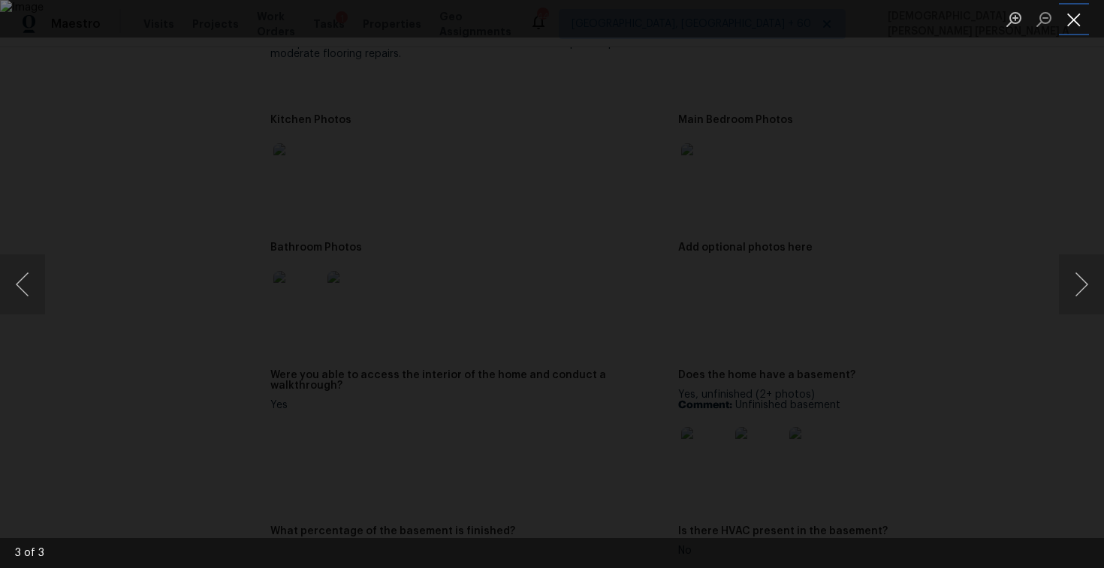
click at [1082, 27] on button "Close lightbox" at bounding box center [1074, 19] width 30 height 26
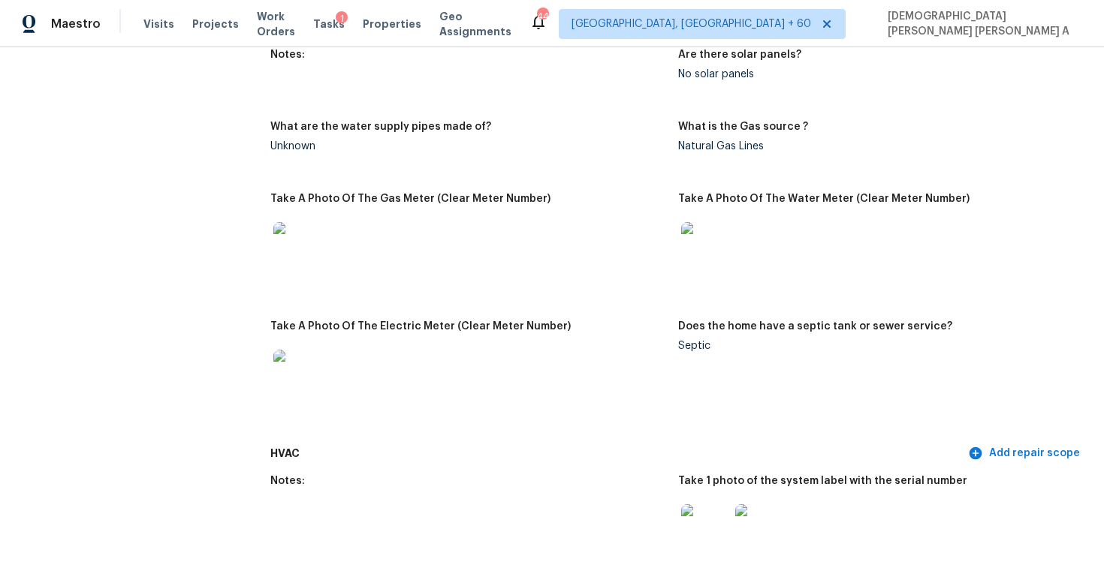
scroll to position [0, 0]
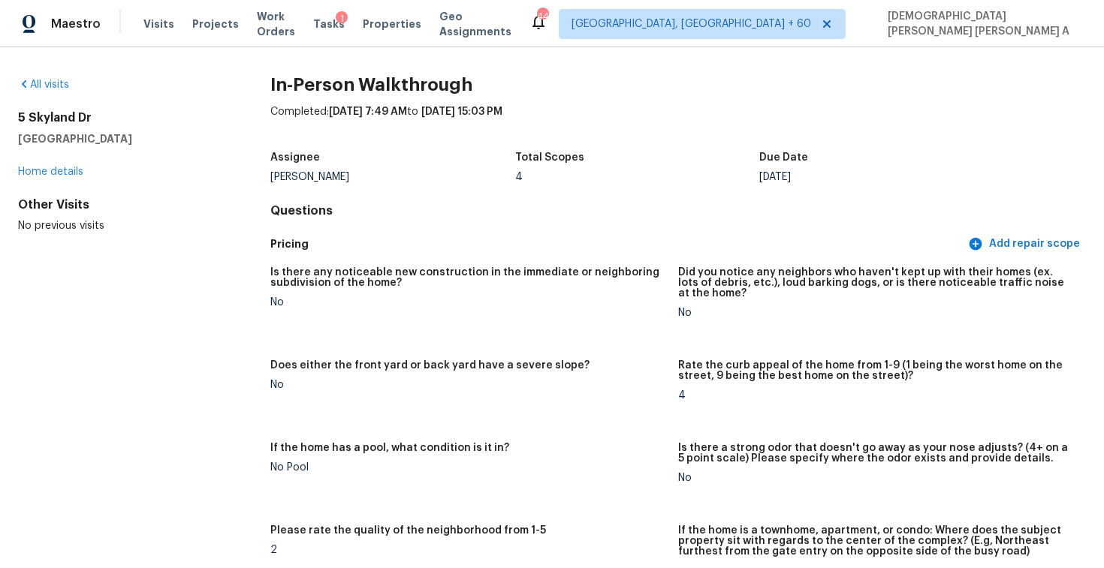
click at [160, 14] on div "Visits Projects Work Orders Tasks 1 Properties Geo Assignments" at bounding box center [336, 24] width 386 height 30
click at [158, 20] on span "Visits" at bounding box center [158, 24] width 31 height 15
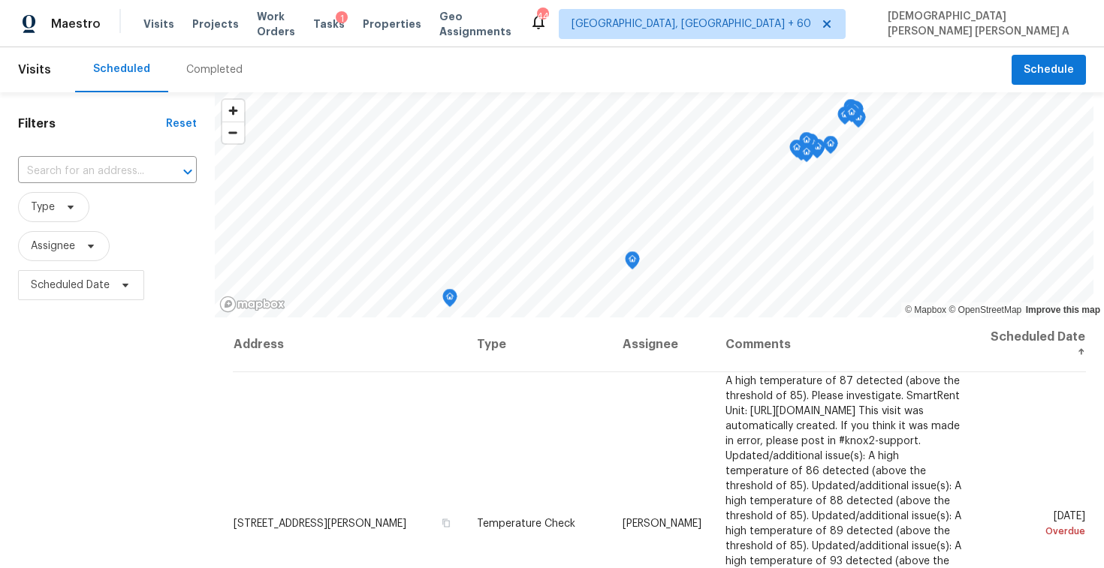
click at [217, 71] on div "Completed" at bounding box center [214, 69] width 56 height 15
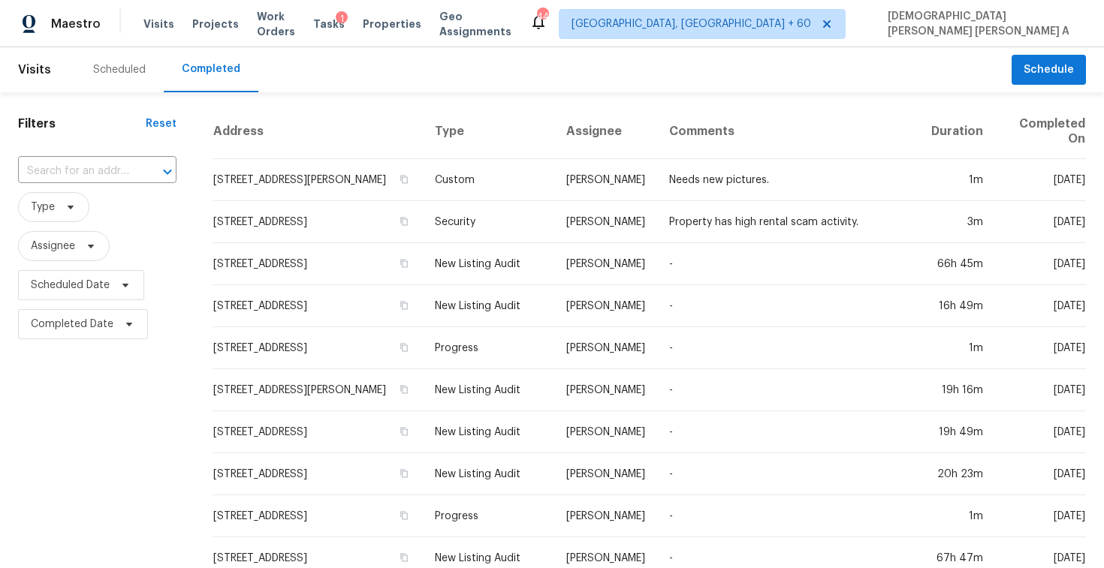
click at [106, 164] on input "text" at bounding box center [76, 171] width 116 height 23
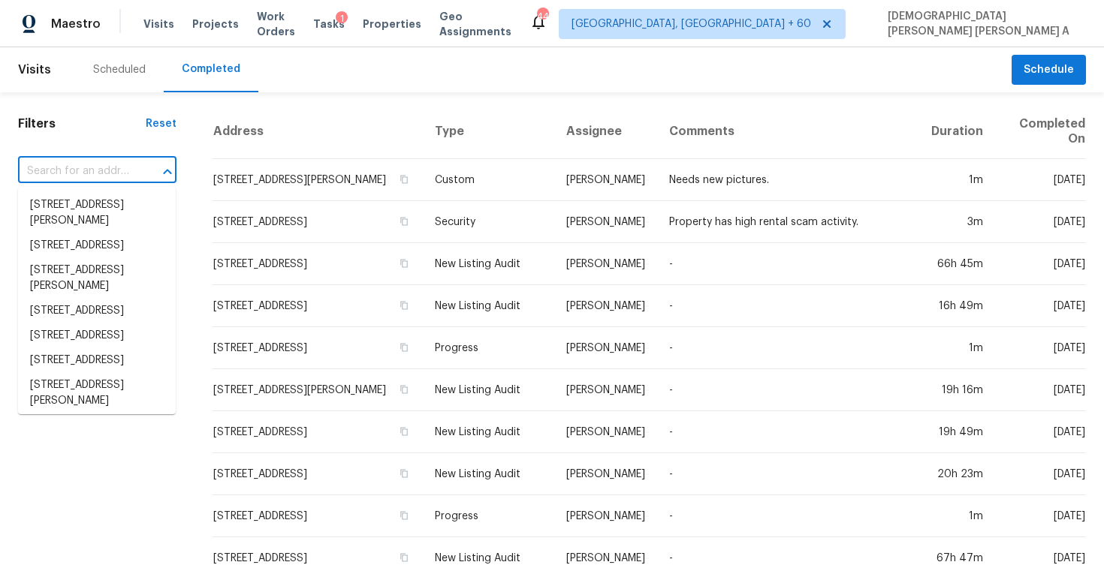
paste input "19002 SW Jessica Way, Beaverton, OR, 97006"
type input "19002 SW Jessica Way, Beaverton, OR, 97006"
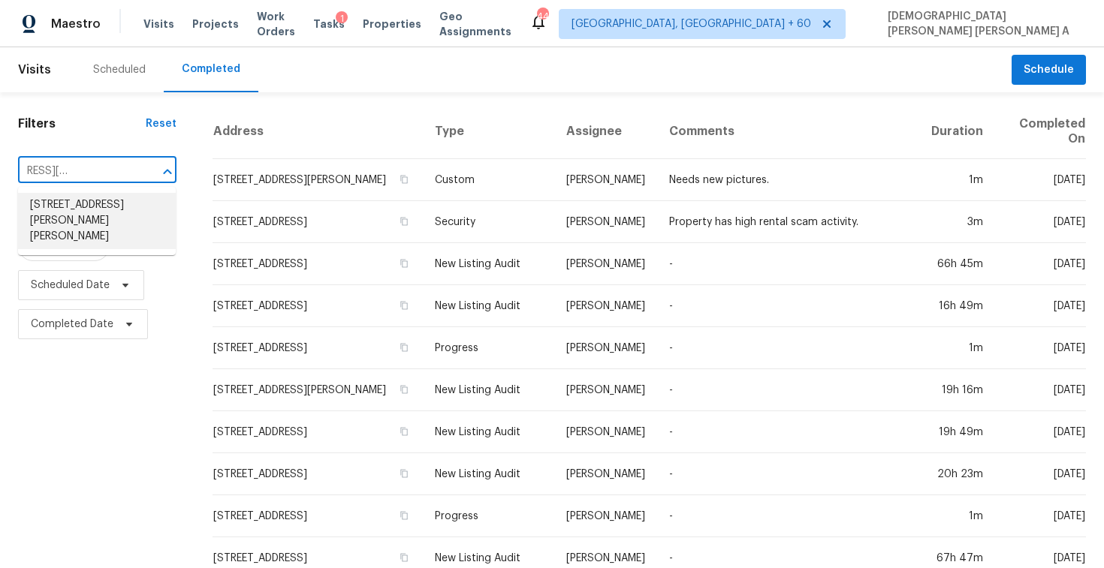
click at [134, 215] on li "19002 SW Jessica Way, Beaverton, OR 97006" at bounding box center [97, 221] width 158 height 56
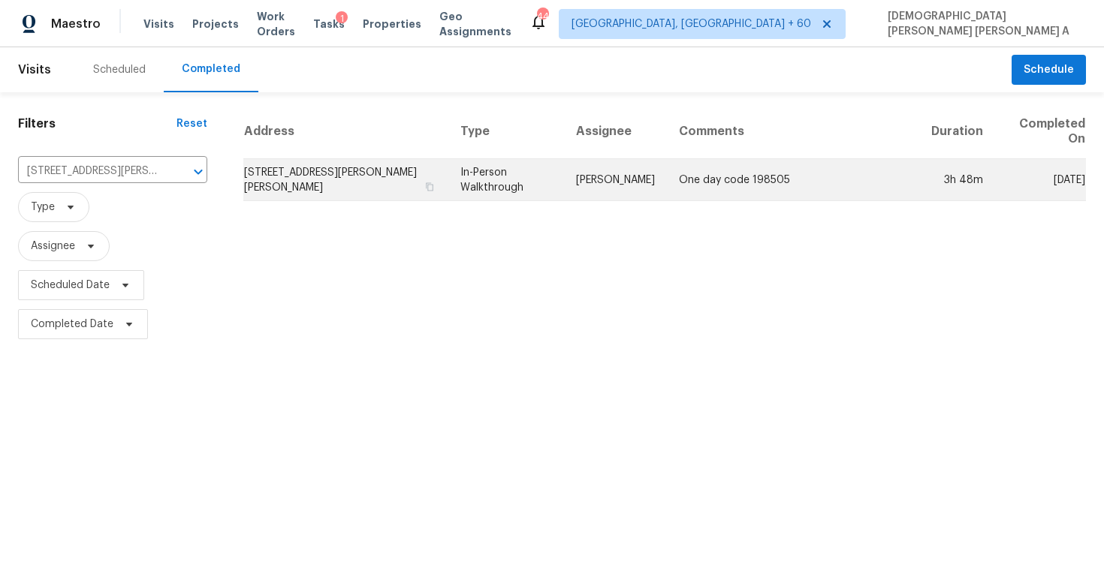
click at [561, 176] on td "In-Person Walkthrough" at bounding box center [506, 180] width 116 height 42
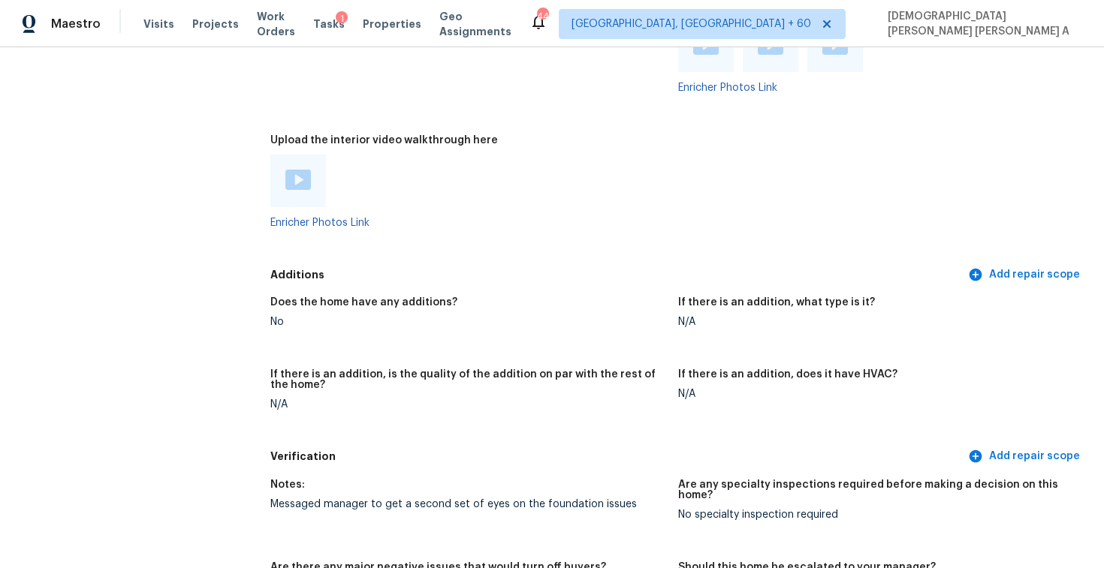
scroll to position [2693, 0]
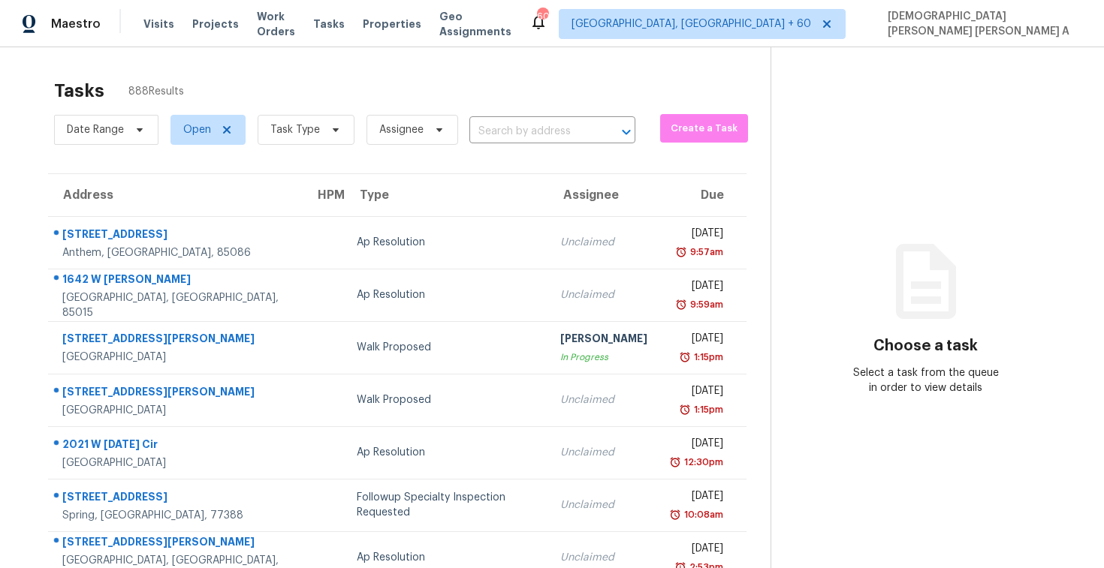
click at [504, 113] on div "Date Range Open Task Type Assignee ​" at bounding box center [344, 129] width 581 height 39
click at [505, 127] on input "text" at bounding box center [531, 131] width 124 height 23
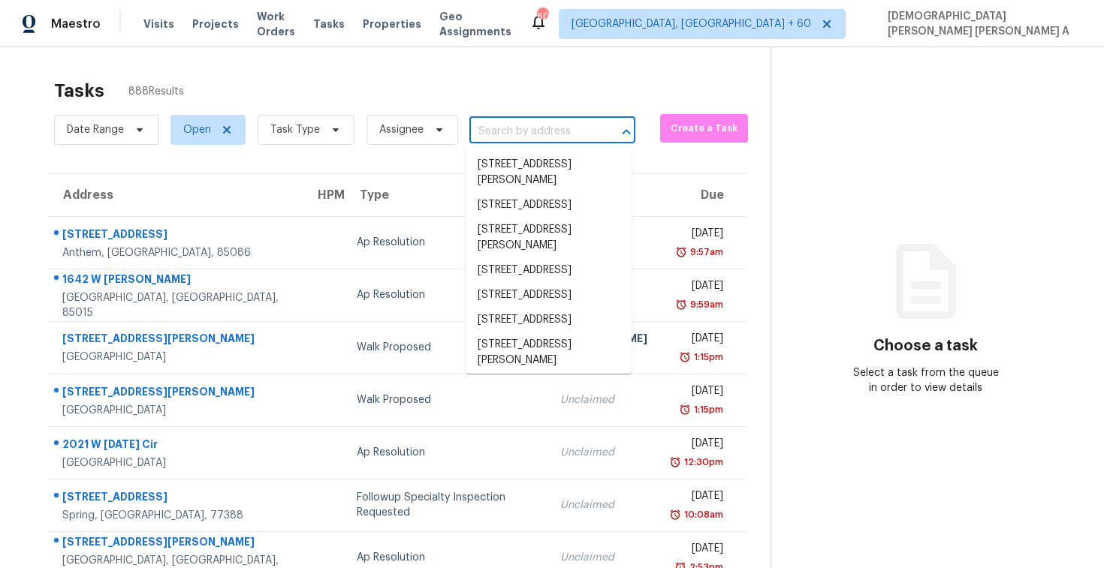
paste input "[STREET_ADDRESS]"
type input "[STREET_ADDRESS]"
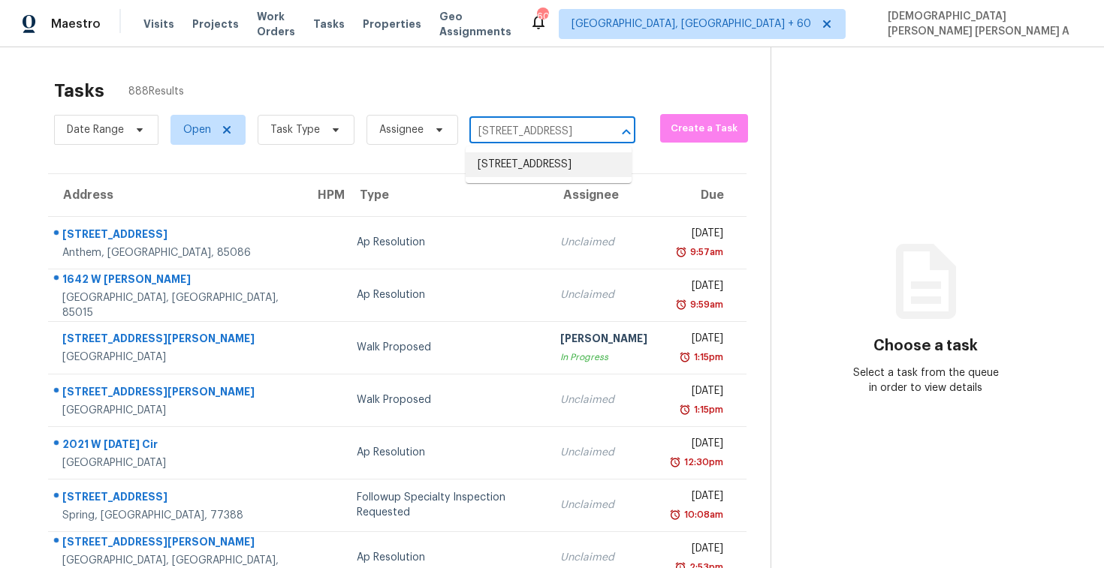
click at [525, 167] on li "[STREET_ADDRESS]" at bounding box center [548, 164] width 166 height 25
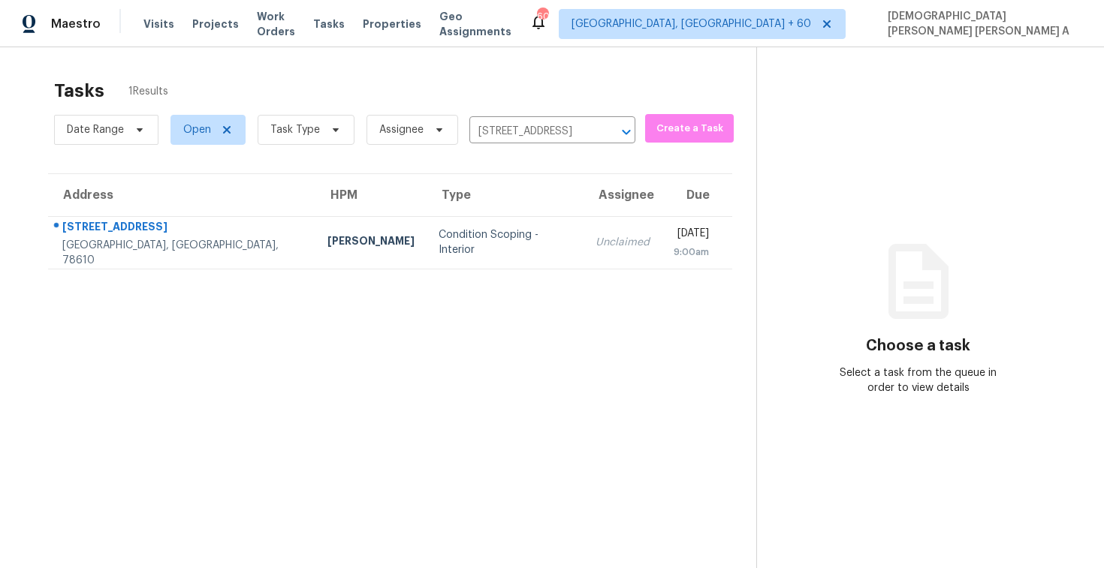
click at [595, 240] on div "Unclaimed" at bounding box center [622, 242] width 54 height 15
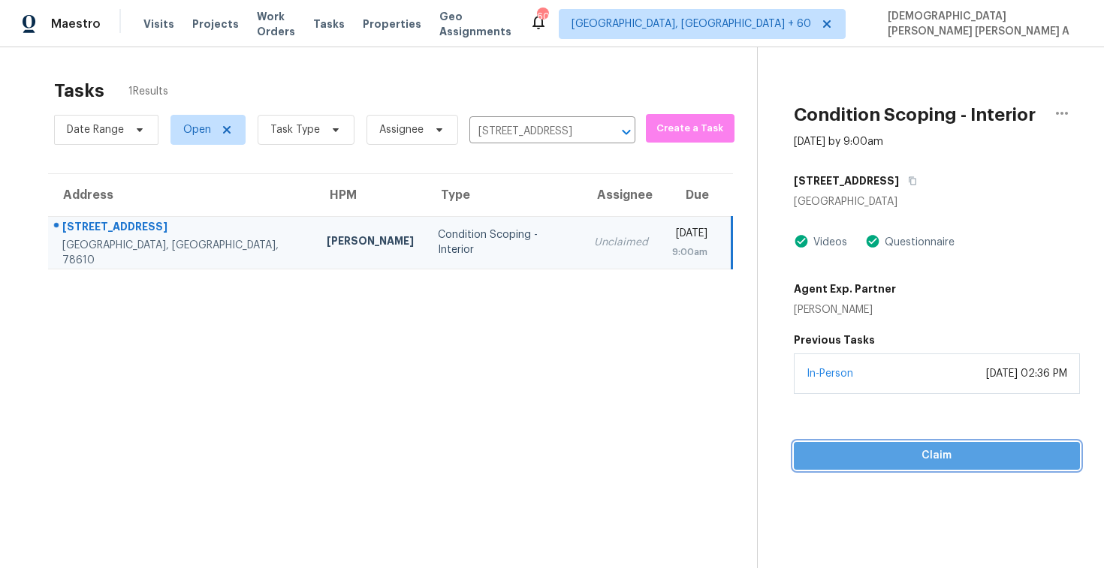
click at [878, 442] on button "Claim" at bounding box center [937, 456] width 286 height 28
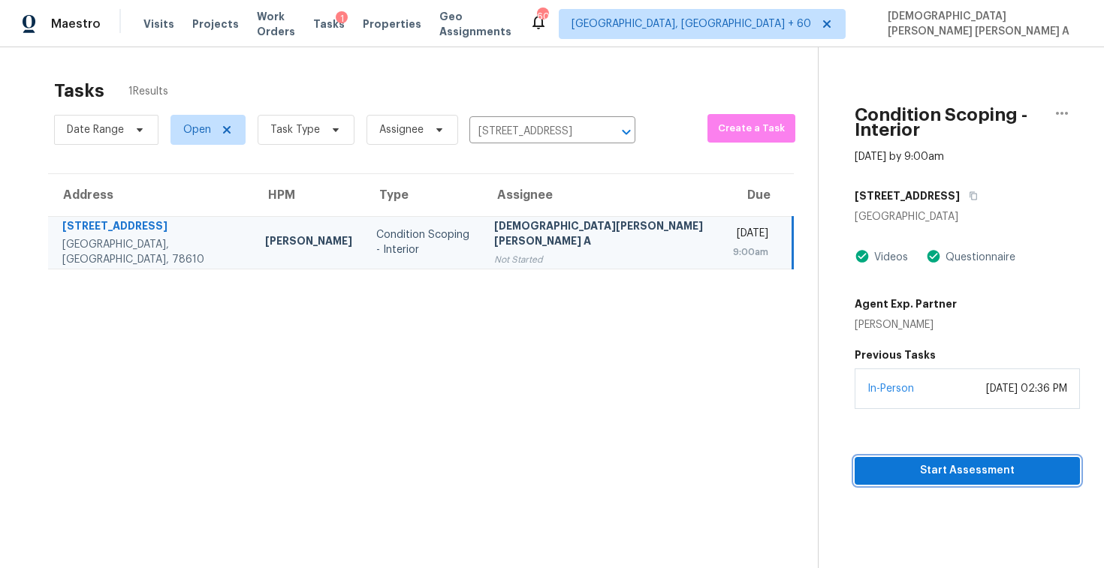
click at [866, 462] on span "Start Assessment" at bounding box center [966, 471] width 201 height 19
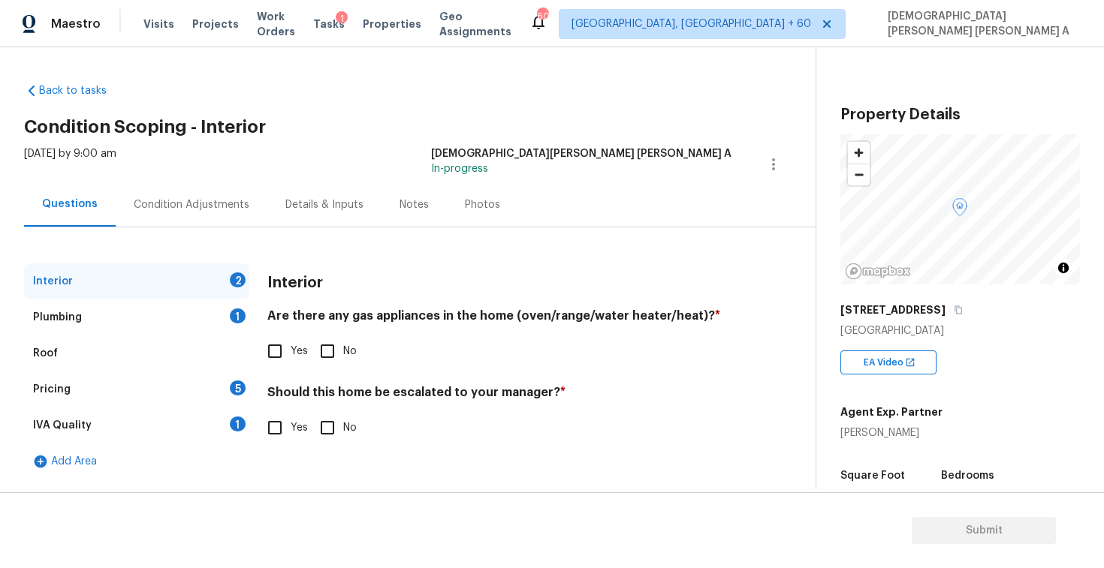
click at [487, 145] on div "Back to tasks Condition Scoping - Interior Thu, Sep 18 2025 by 9:00 am Mohamed …" at bounding box center [419, 277] width 791 height 413
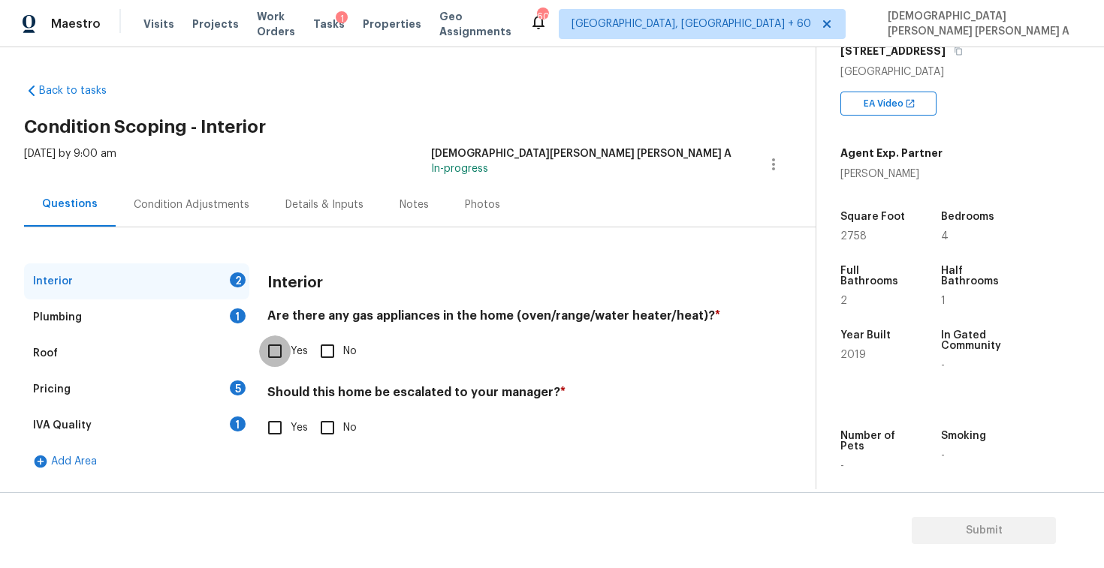
click at [270, 357] on input "Yes" at bounding box center [275, 352] width 32 height 32
checkbox input "true"
click at [329, 432] on input "No" at bounding box center [328, 428] width 32 height 32
checkbox input "true"
click at [218, 307] on div "Plumbing 1" at bounding box center [136, 318] width 225 height 36
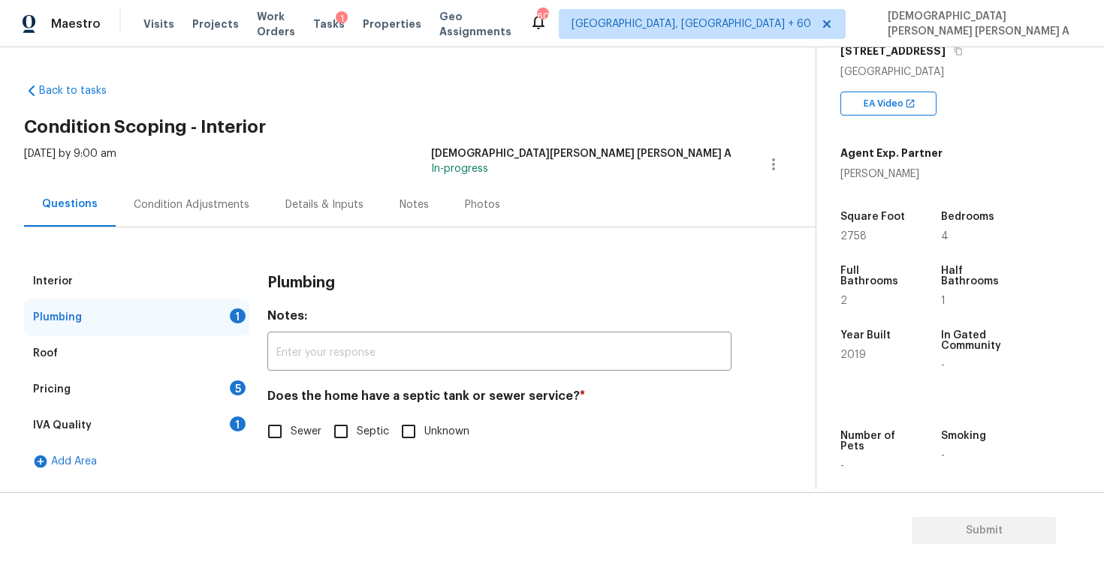
click at [280, 437] on input "Sewer" at bounding box center [275, 432] width 32 height 32
checkbox input "true"
click at [199, 381] on div "Pricing 5" at bounding box center [136, 390] width 225 height 36
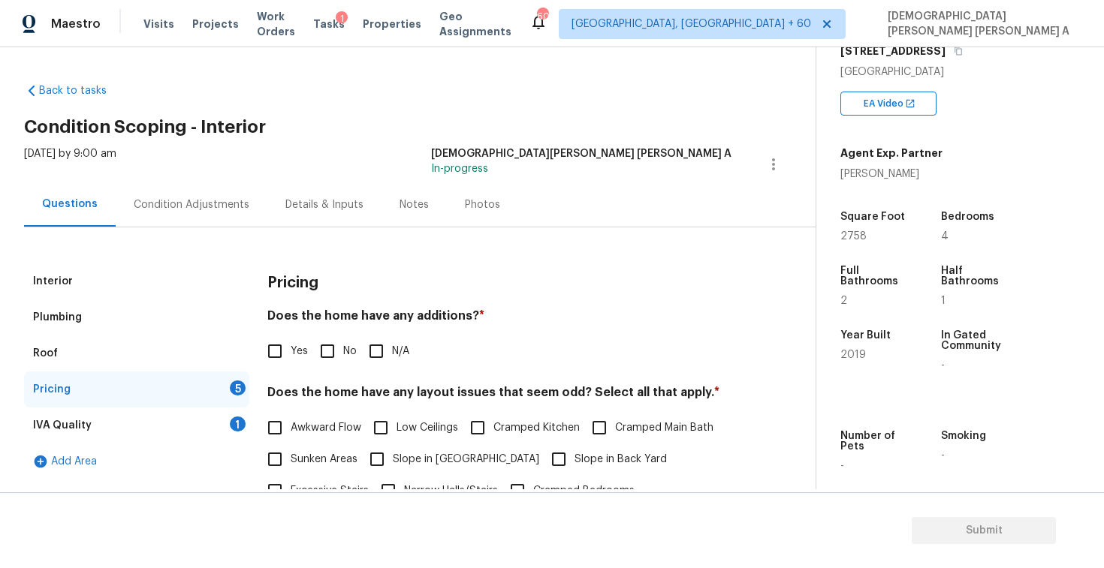
click at [323, 358] on input "No" at bounding box center [328, 352] width 32 height 32
checkbox input "true"
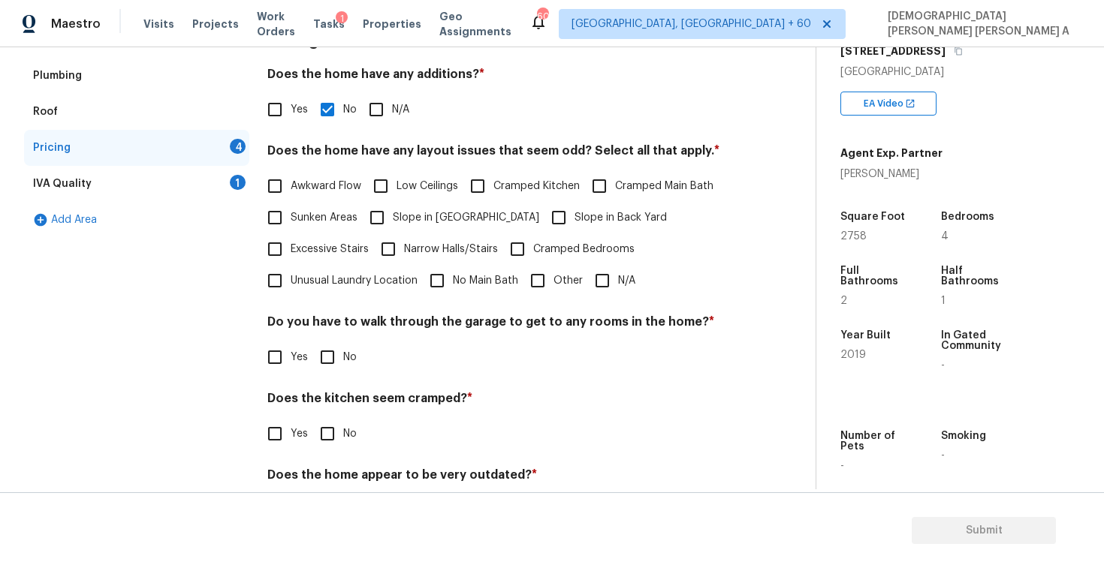
scroll to position [292, 0]
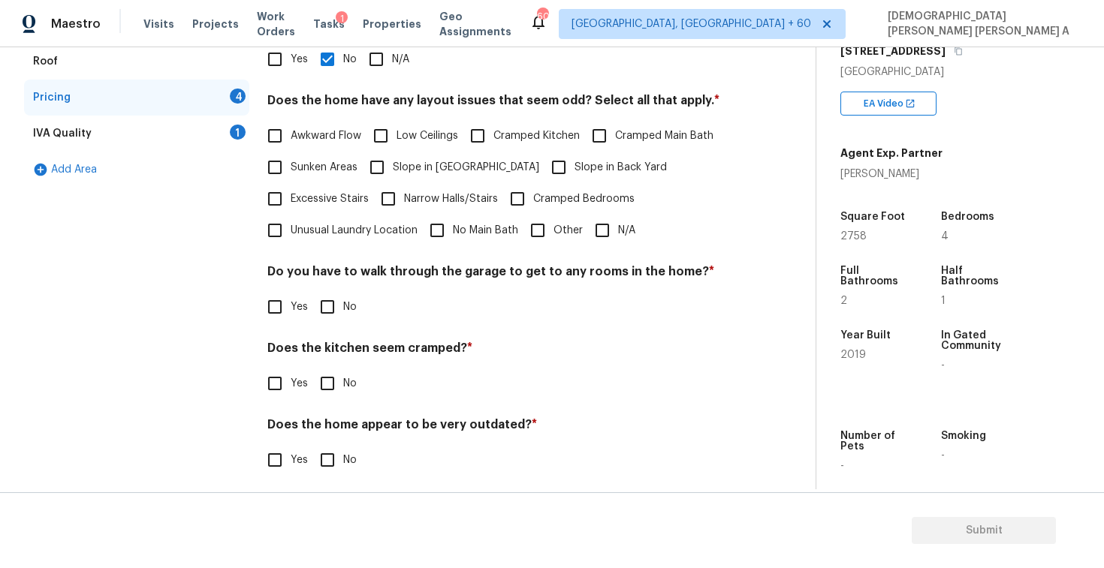
click at [605, 230] on input "N/A" at bounding box center [602, 231] width 32 height 32
checkbox input "true"
click at [334, 309] on input "No" at bounding box center [328, 307] width 32 height 32
checkbox input "true"
click at [333, 379] on input "No" at bounding box center [328, 385] width 32 height 32
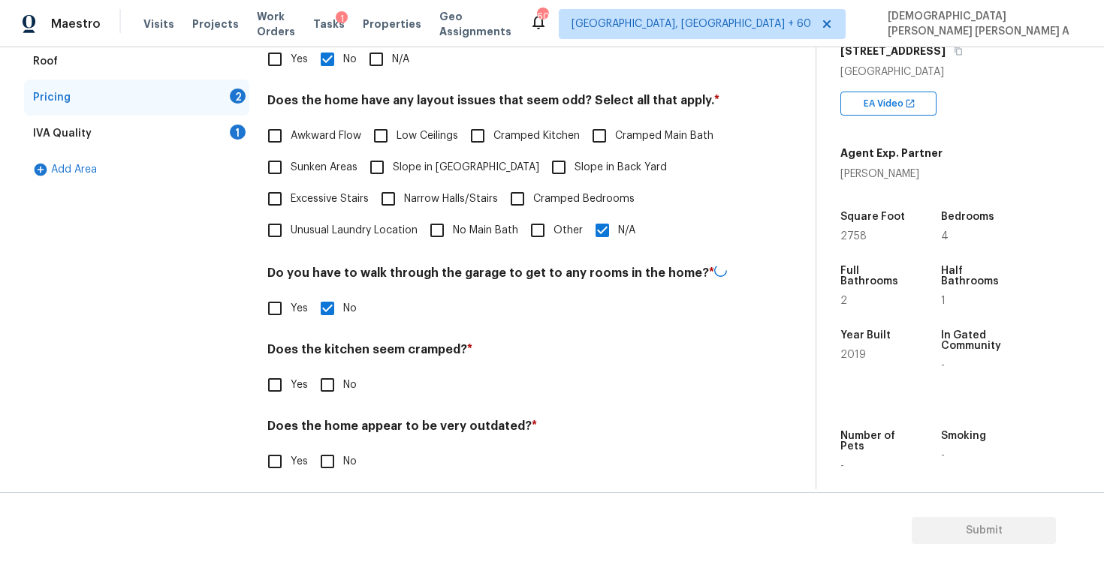
checkbox input "true"
click at [332, 473] on input "No" at bounding box center [328, 462] width 32 height 32
checkbox input "true"
click at [221, 131] on div "IVA Quality 1" at bounding box center [136, 134] width 225 height 36
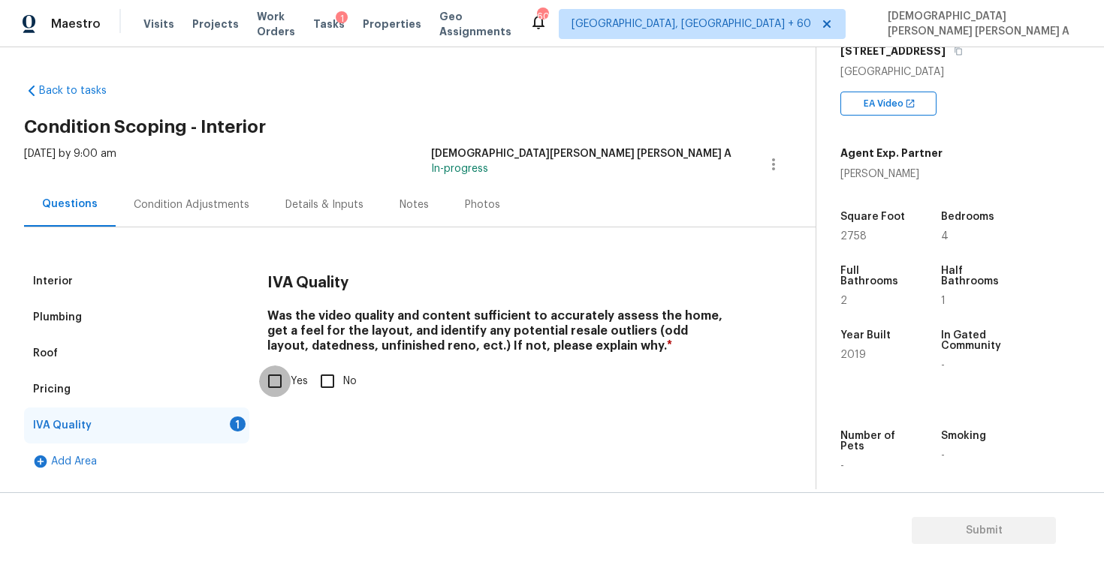
click at [273, 396] on input "Yes" at bounding box center [275, 382] width 32 height 32
checkbox input "true"
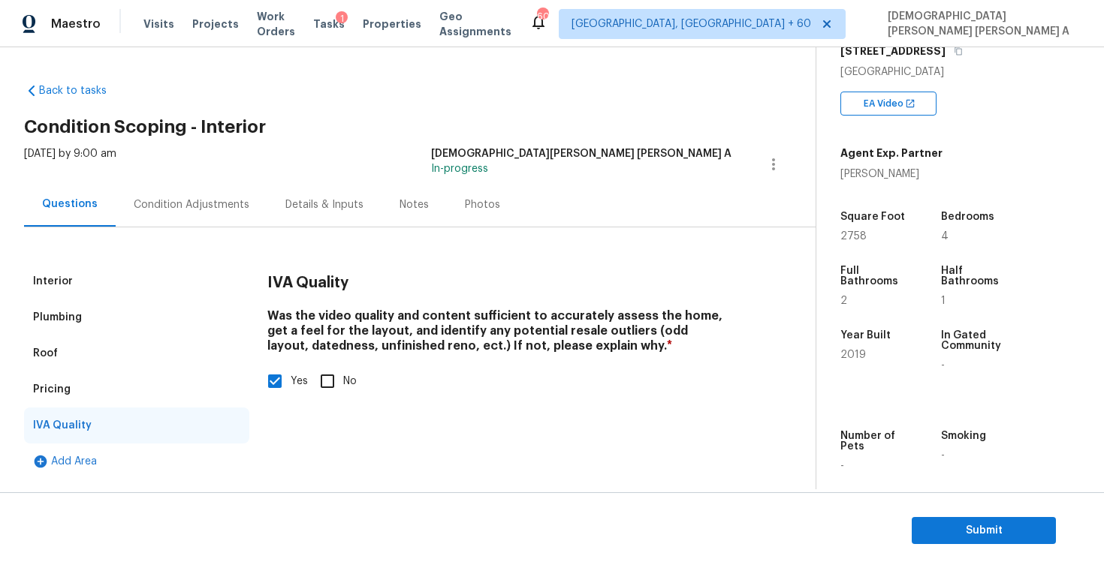
click at [204, 227] on div "Interior Plumbing Roof Pricing IVA Quality Add Area IVA Quality Was the video q…" at bounding box center [401, 353] width 755 height 252
click at [203, 205] on div "Condition Adjustments" at bounding box center [192, 204] width 116 height 15
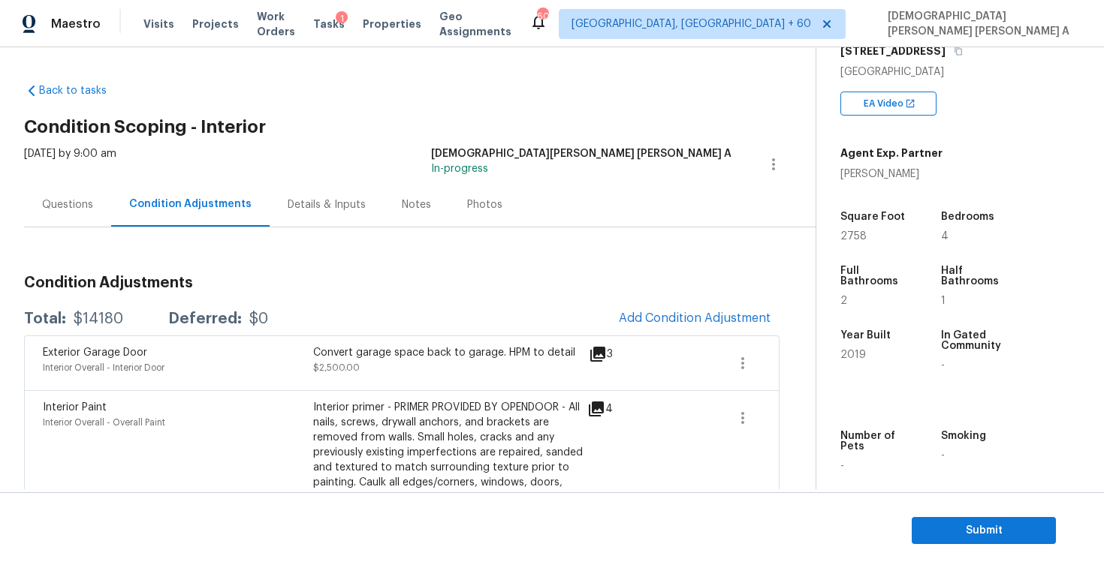
click at [55, 200] on div "Questions" at bounding box center [67, 204] width 51 height 15
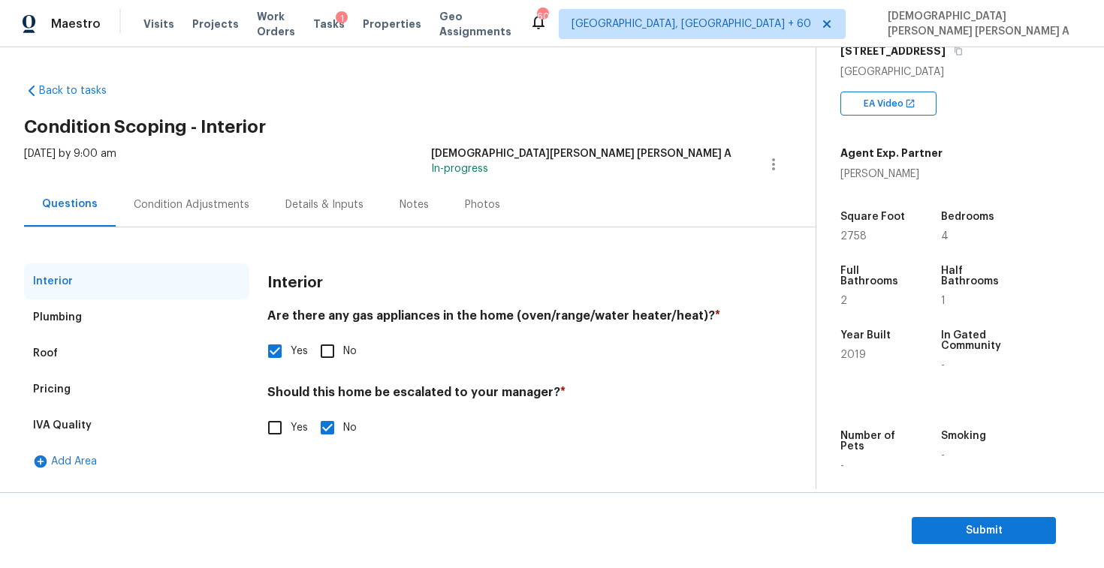
click at [269, 428] on input "Yes" at bounding box center [275, 428] width 32 height 32
checkbox input "true"
checkbox input "false"
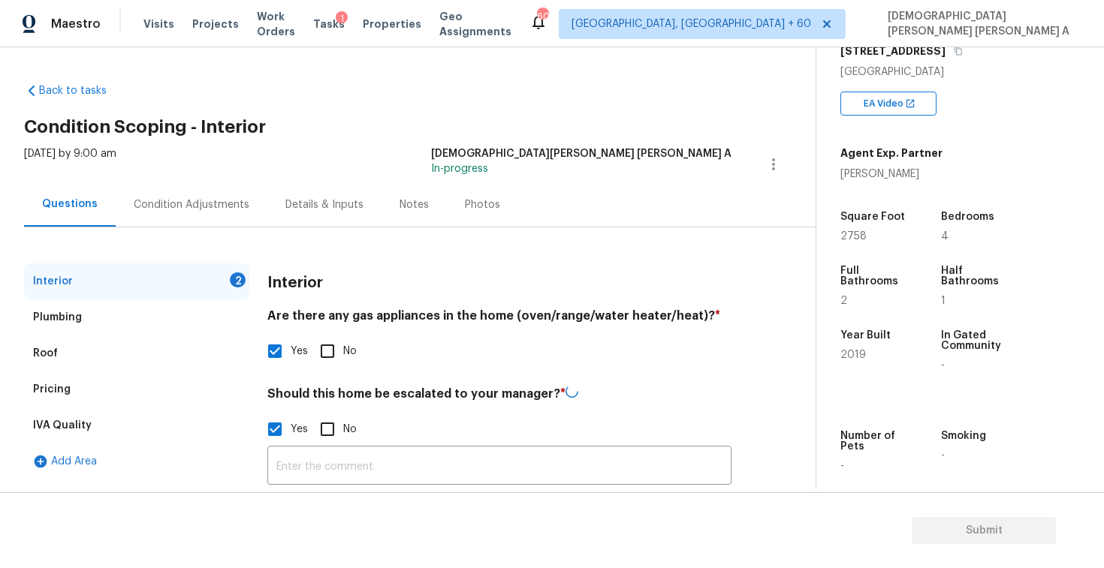
scroll to position [119, 0]
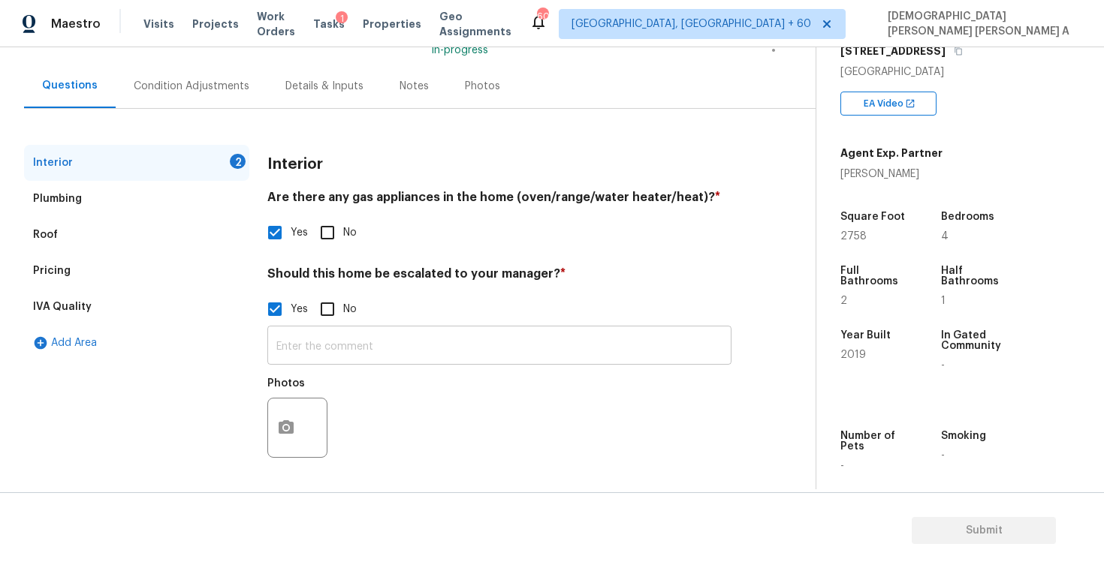
click at [339, 348] on input "text" at bounding box center [499, 347] width 464 height 35
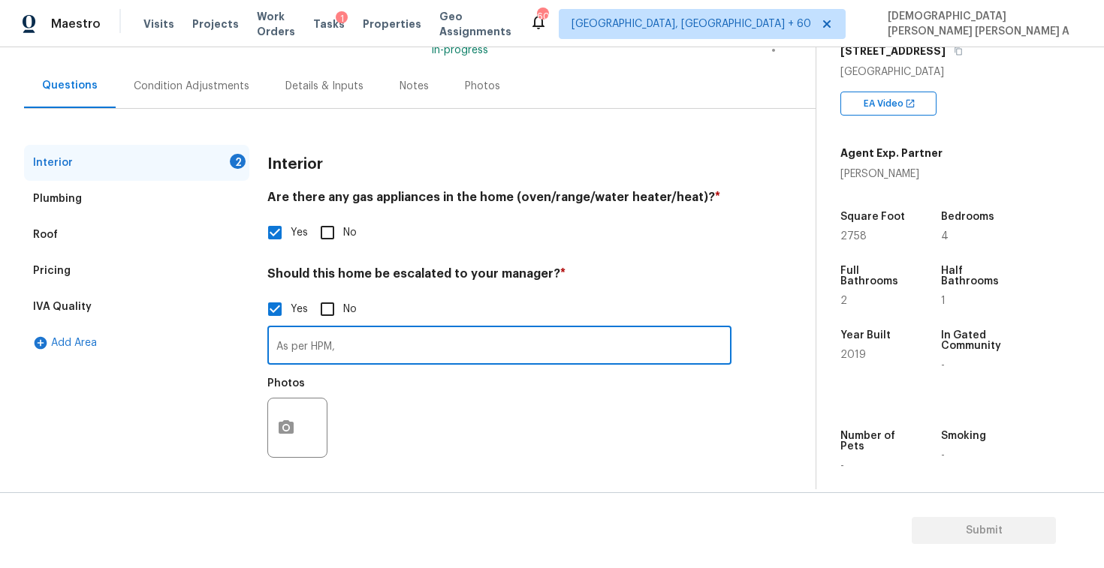
type input "As per HPM,"
click at [285, 427] on circle "button" at bounding box center [286, 428] width 5 height 5
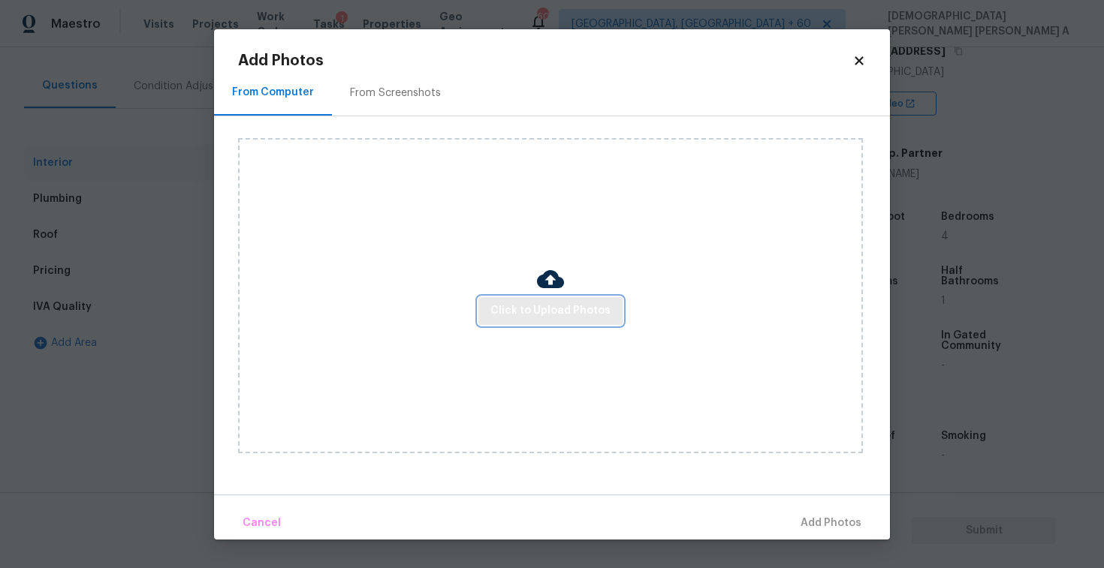
click at [542, 312] on span "Click to Upload Photos" at bounding box center [550, 311] width 120 height 19
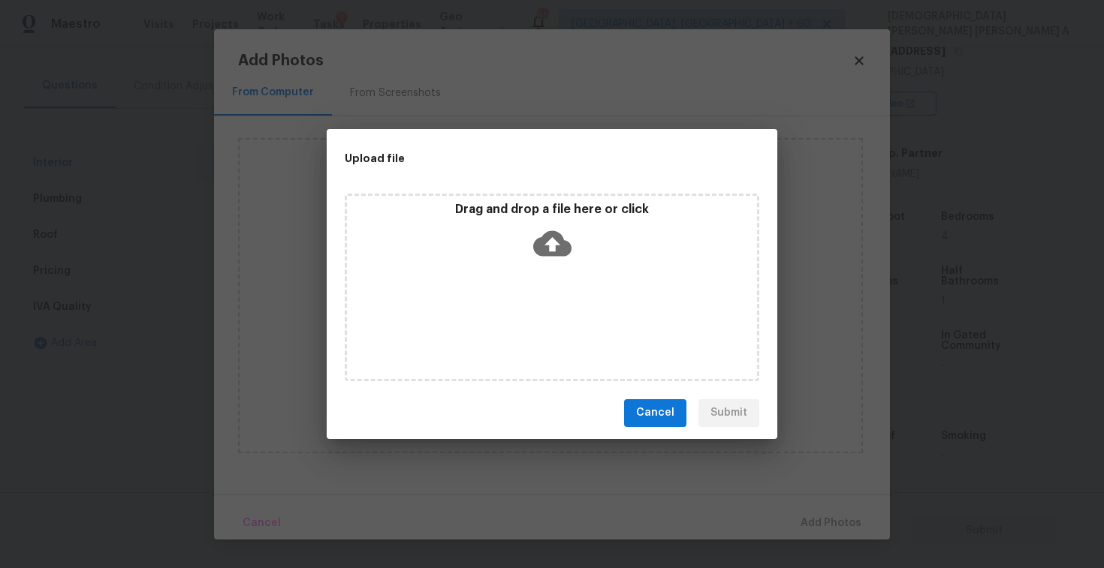
click at [547, 234] on icon at bounding box center [552, 243] width 38 height 26
